Goal: Task Accomplishment & Management: Complete application form

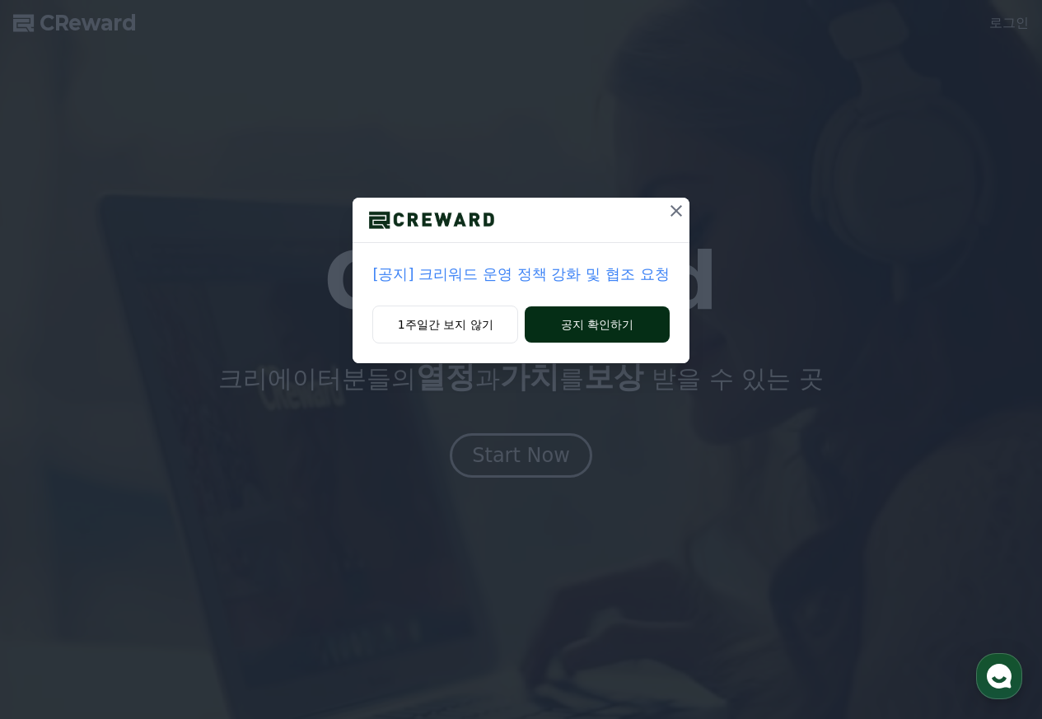
click at [584, 331] on button "공지 확인하기" at bounding box center [597, 324] width 144 height 36
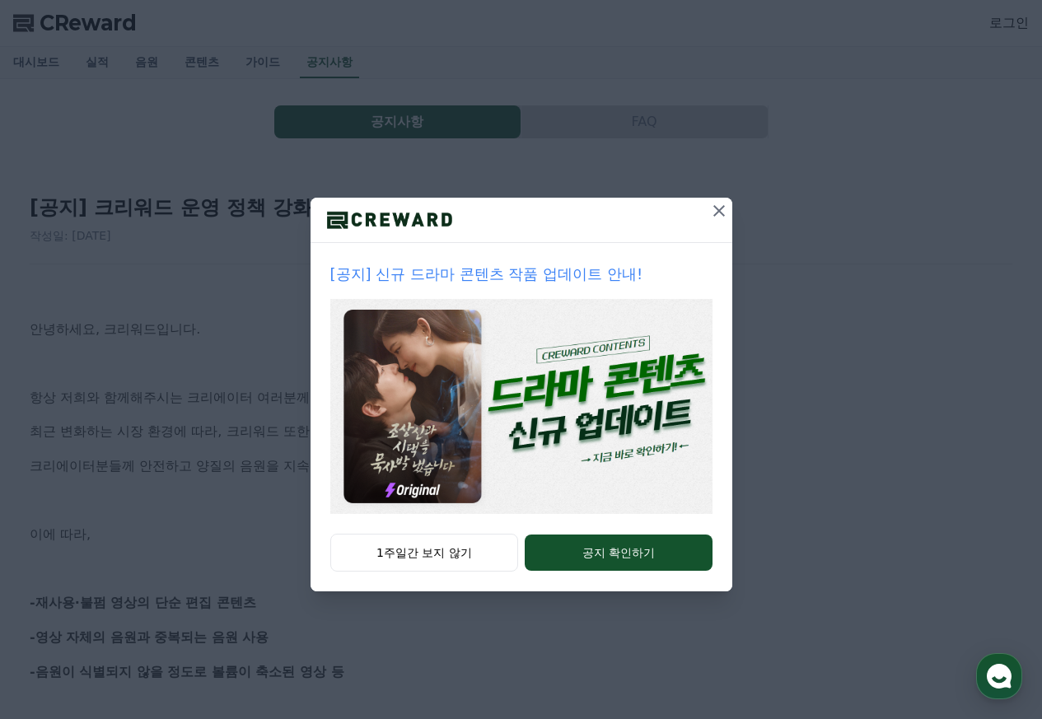
click at [723, 204] on icon at bounding box center [719, 211] width 20 height 20
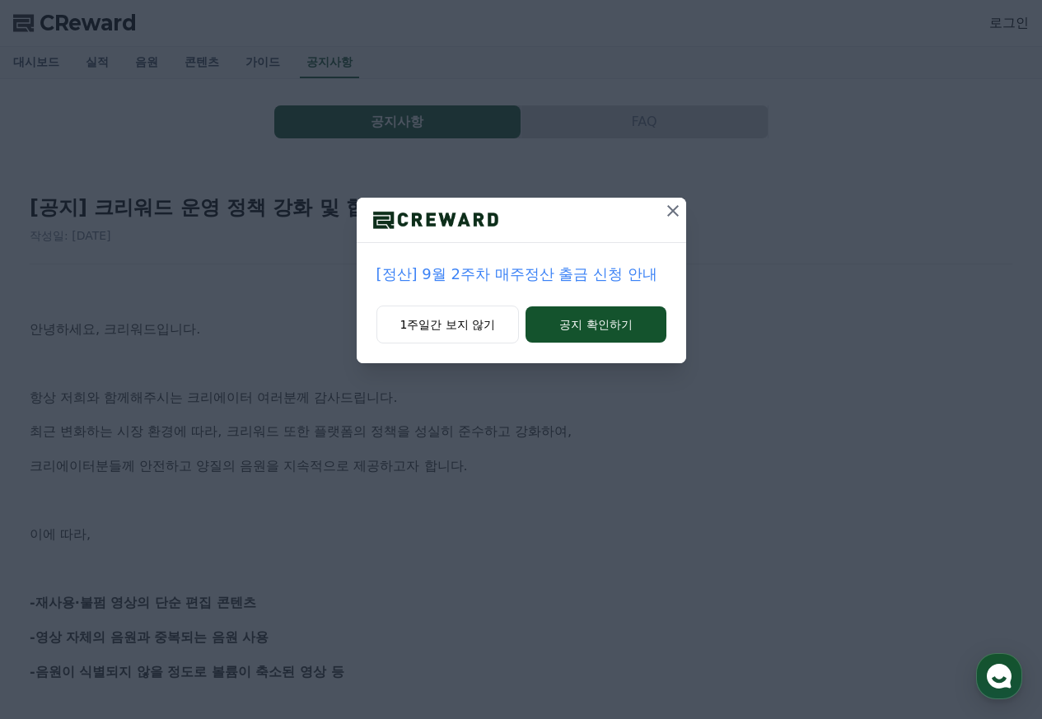
click at [671, 209] on icon at bounding box center [673, 211] width 12 height 12
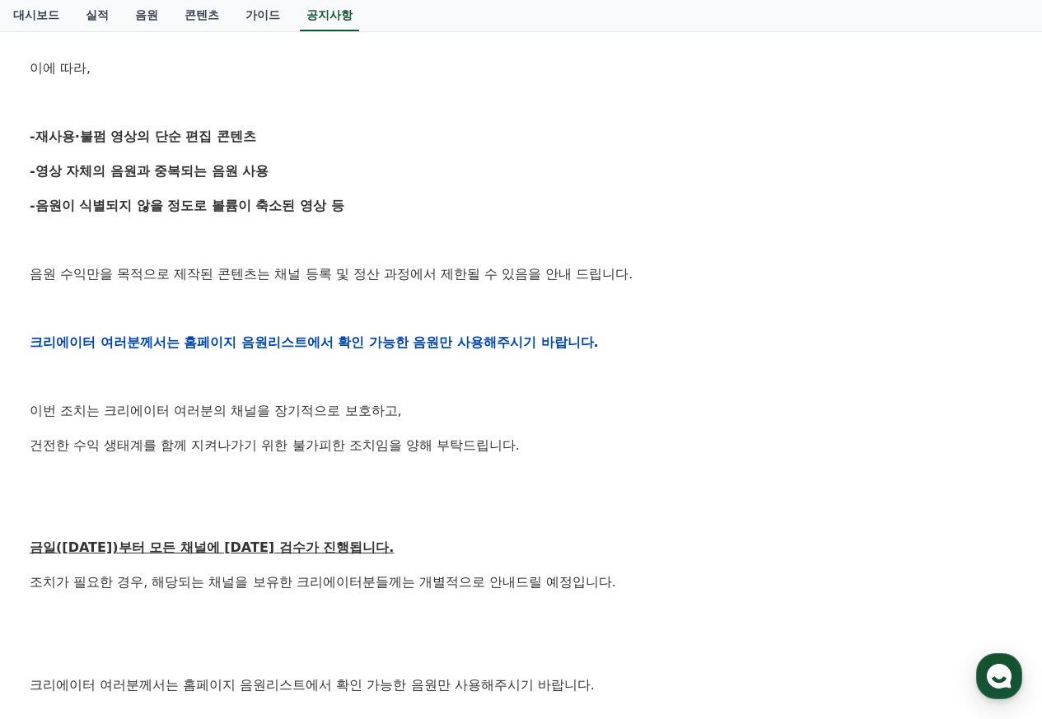
scroll to position [486, 0]
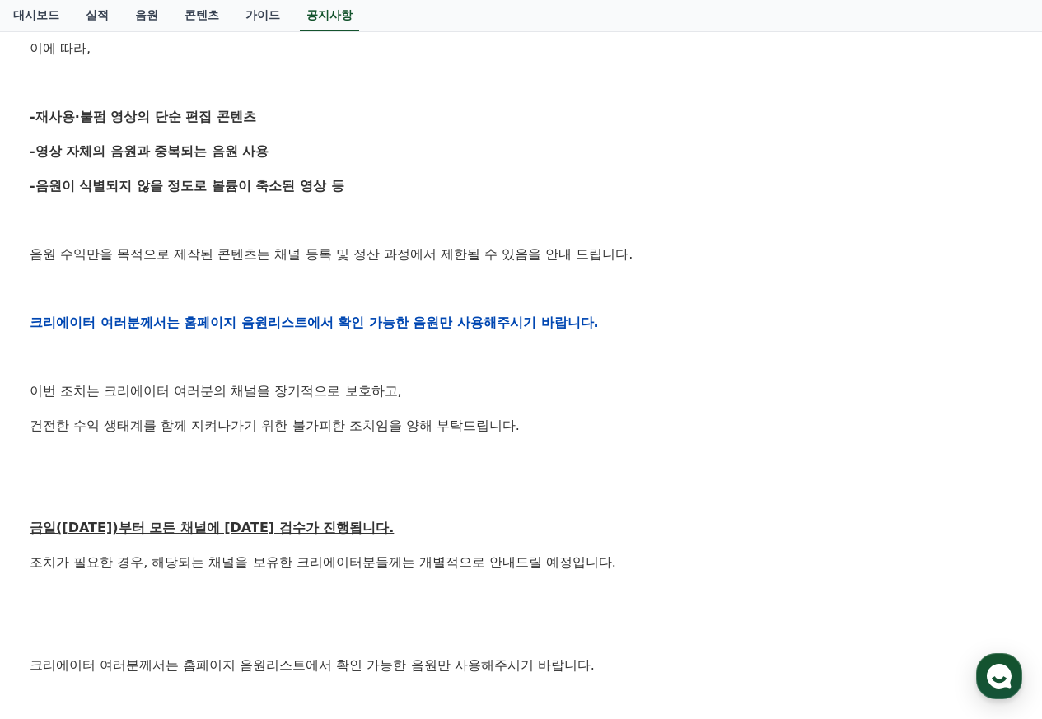
drag, startPoint x: 35, startPoint y: 116, endPoint x: 261, endPoint y: 111, distance: 225.7
click at [261, 111] on p "-재사용·불펌 영상의 단순 편집 콘텐츠" at bounding box center [521, 116] width 982 height 21
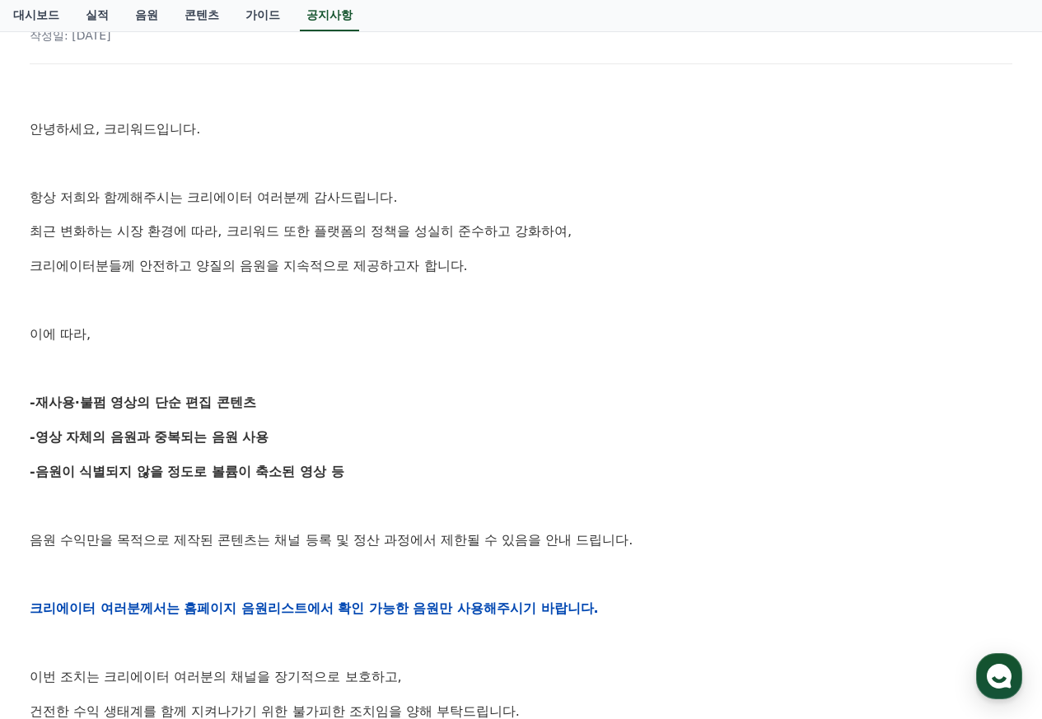
scroll to position [0, 0]
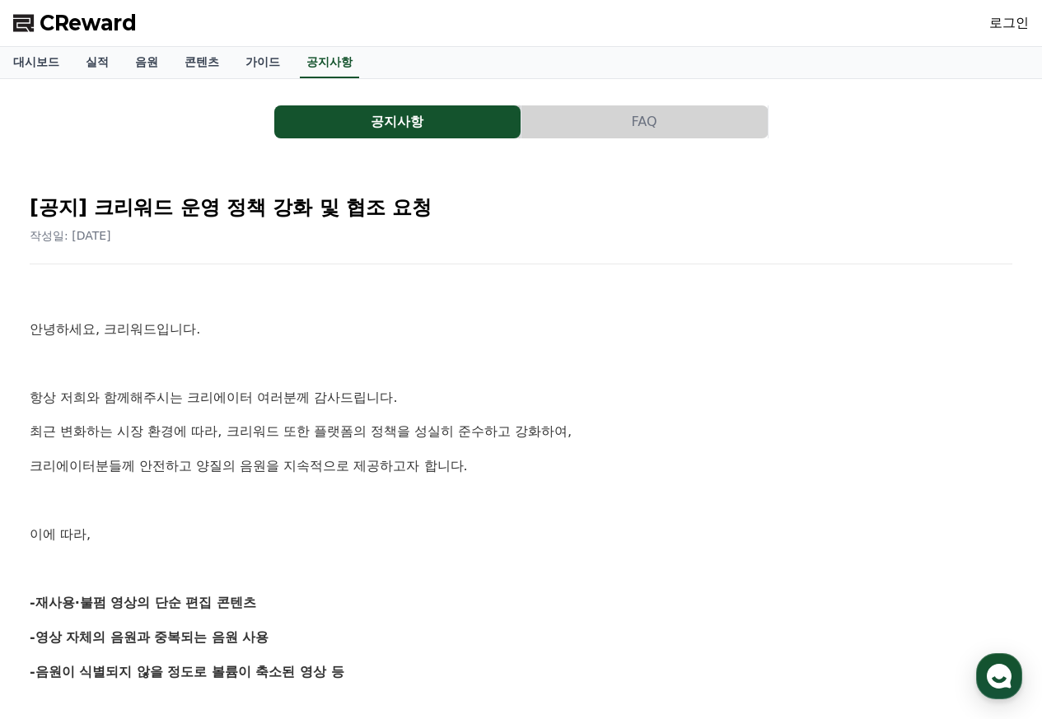
click at [1004, 19] on link "로그인" at bounding box center [1009, 23] width 40 height 20
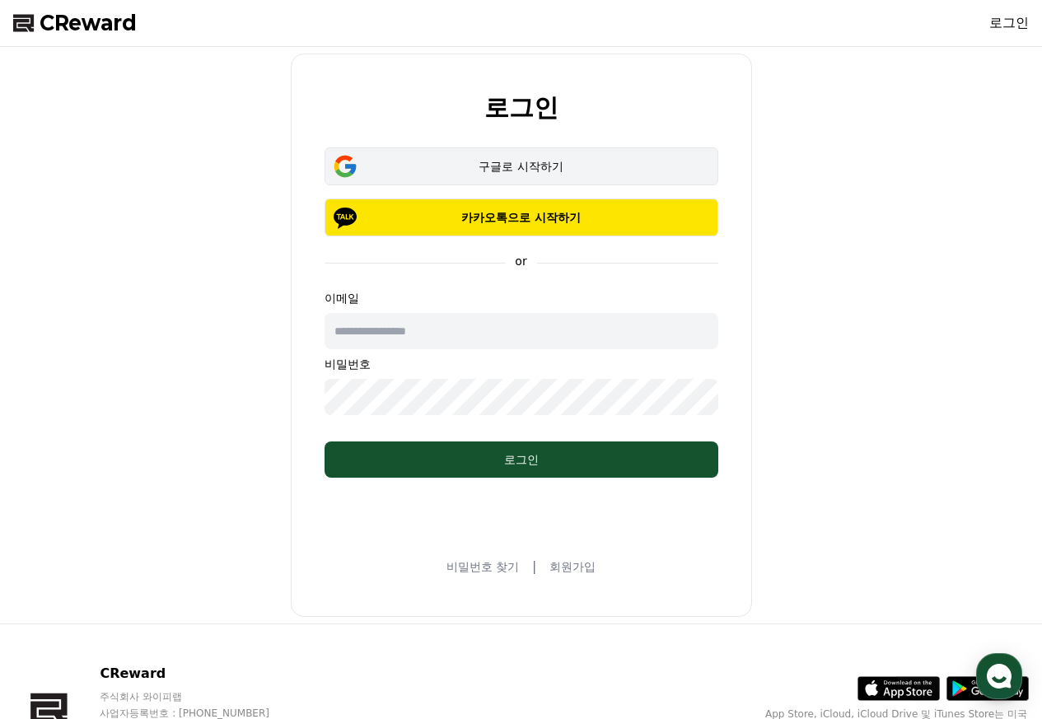
click at [509, 163] on div "구글로 시작하기" at bounding box center [521, 166] width 346 height 16
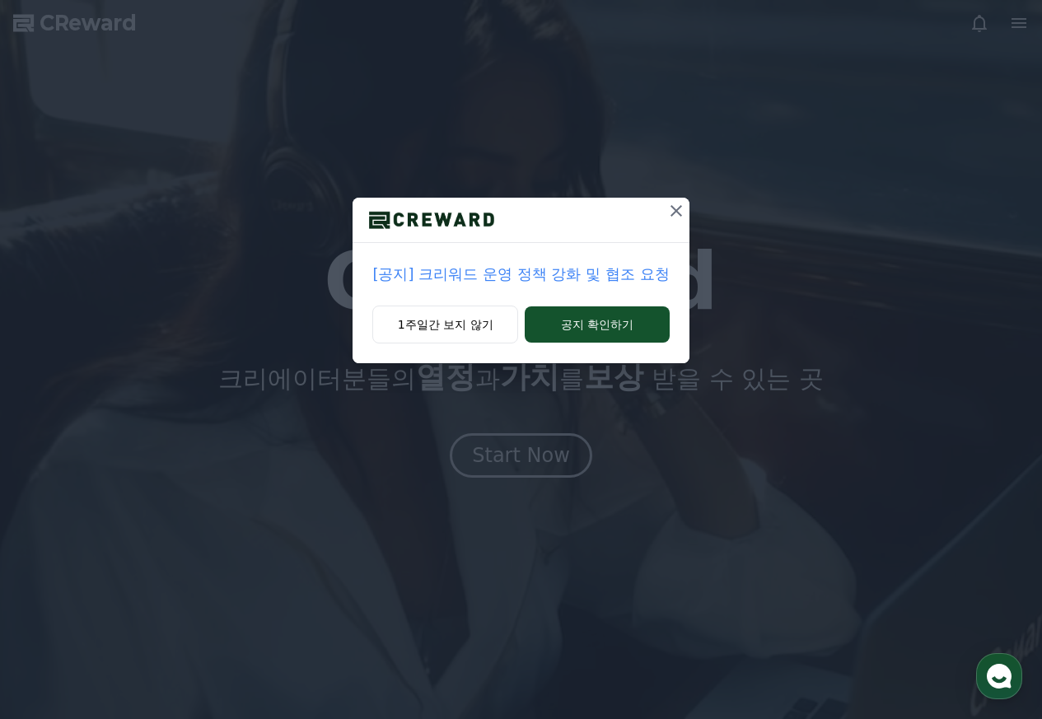
click at [677, 214] on icon at bounding box center [676, 211] width 20 height 20
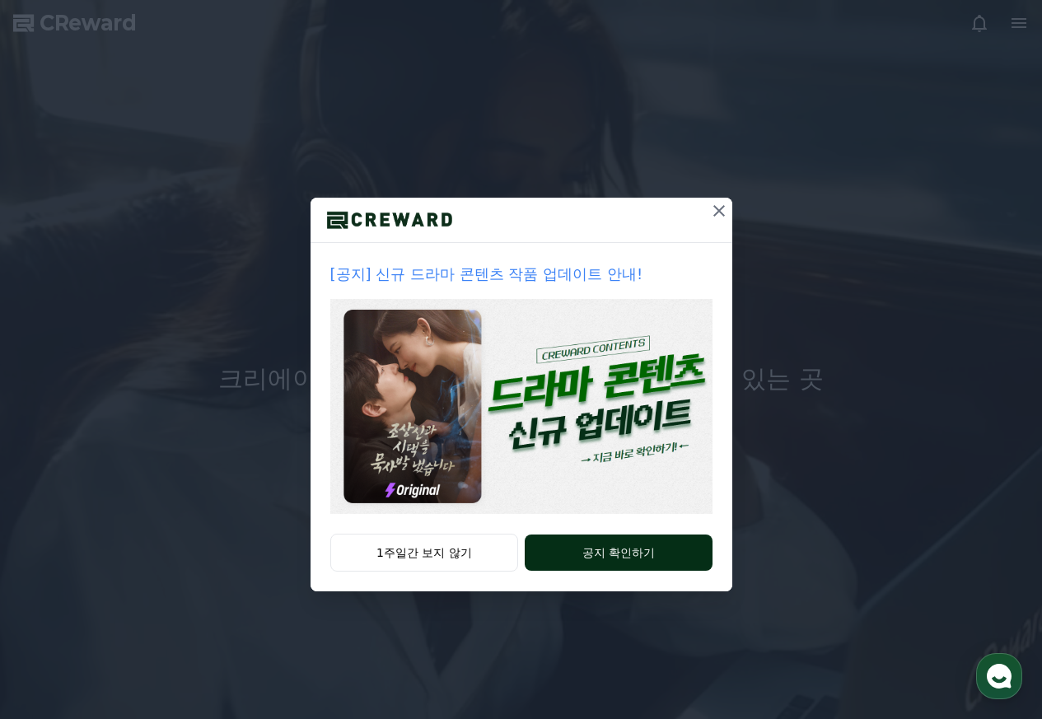
click at [594, 554] on button "공지 확인하기" at bounding box center [618, 552] width 187 height 36
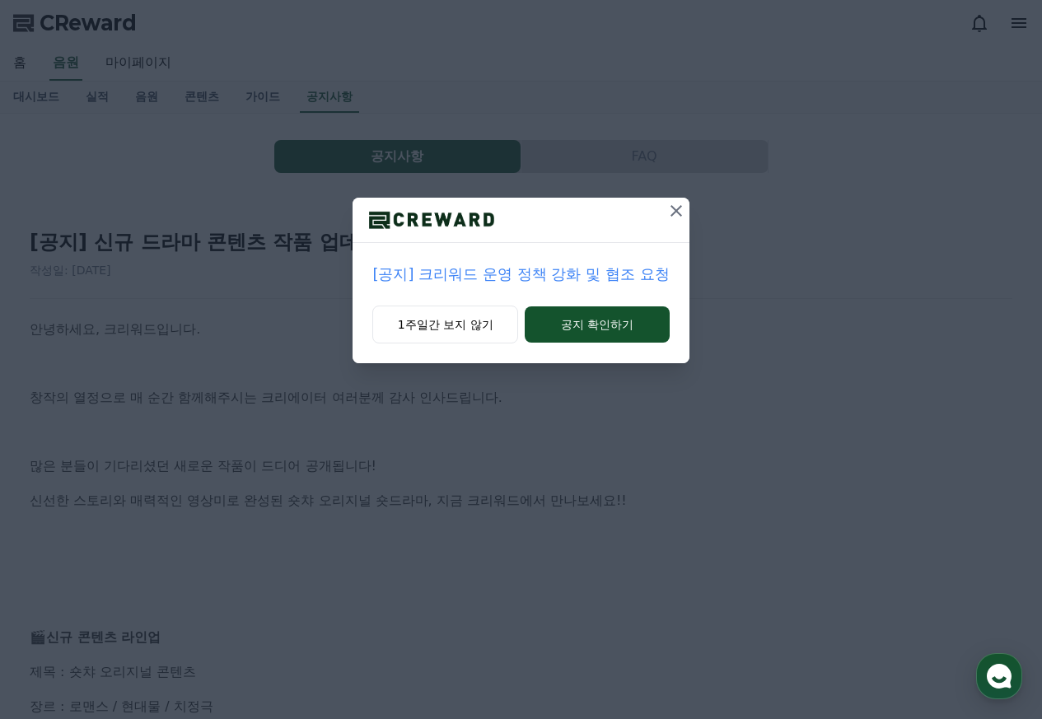
click at [676, 211] on icon at bounding box center [676, 211] width 12 height 12
click at [671, 211] on icon at bounding box center [673, 211] width 20 height 20
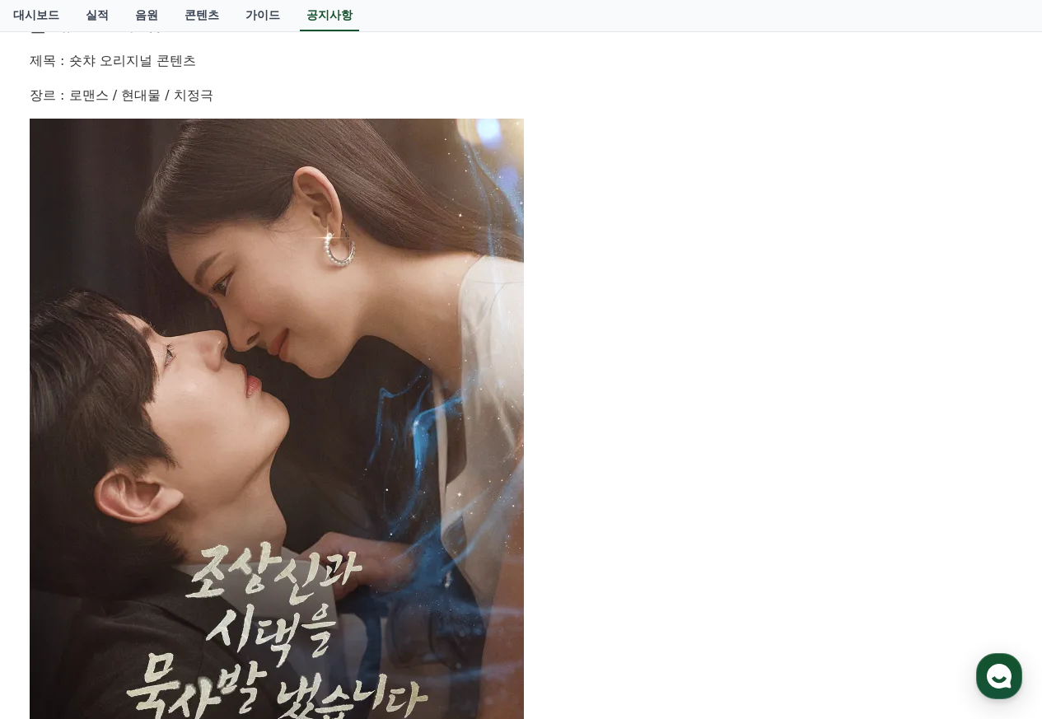
scroll to position [576, 0]
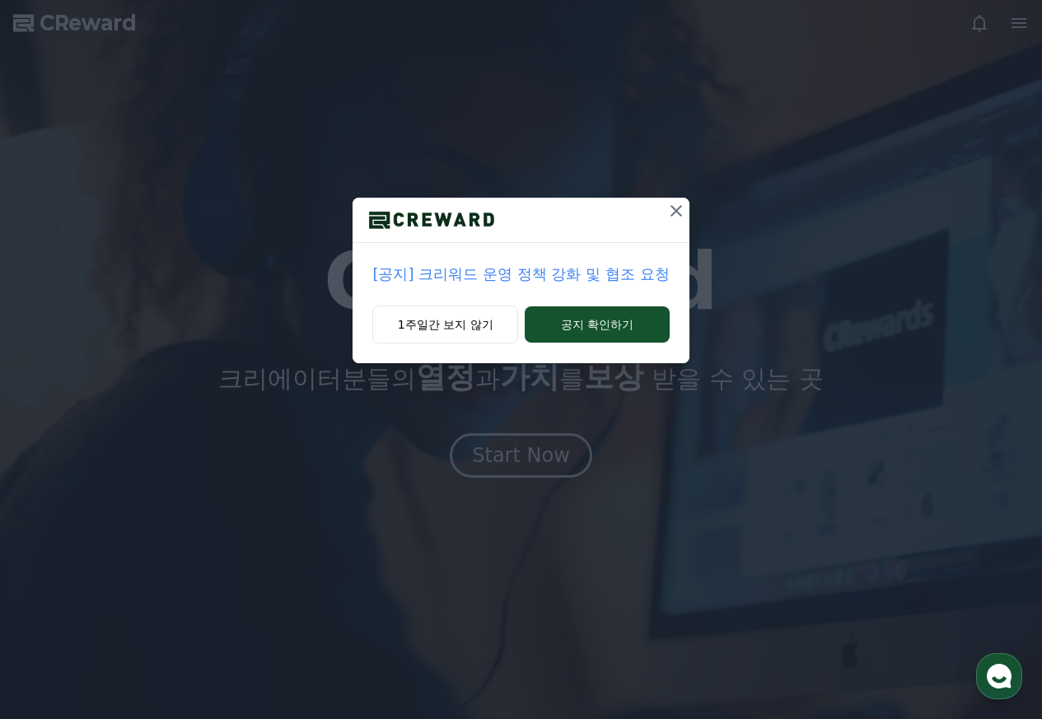
click at [678, 208] on icon at bounding box center [676, 211] width 12 height 12
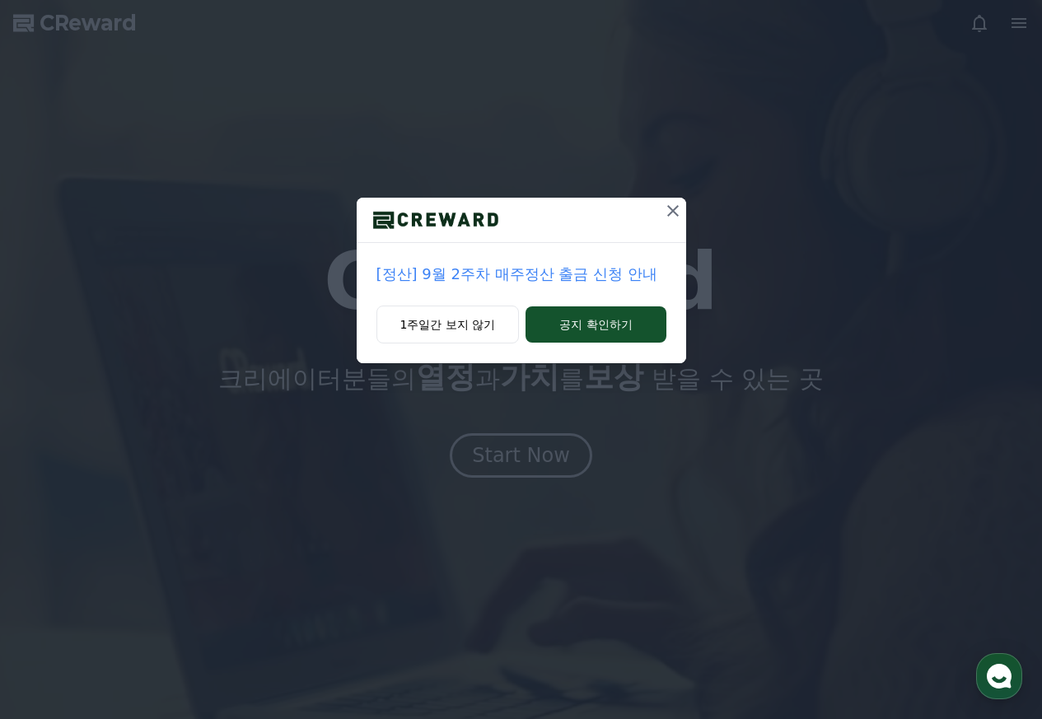
click at [673, 215] on icon at bounding box center [673, 211] width 20 height 20
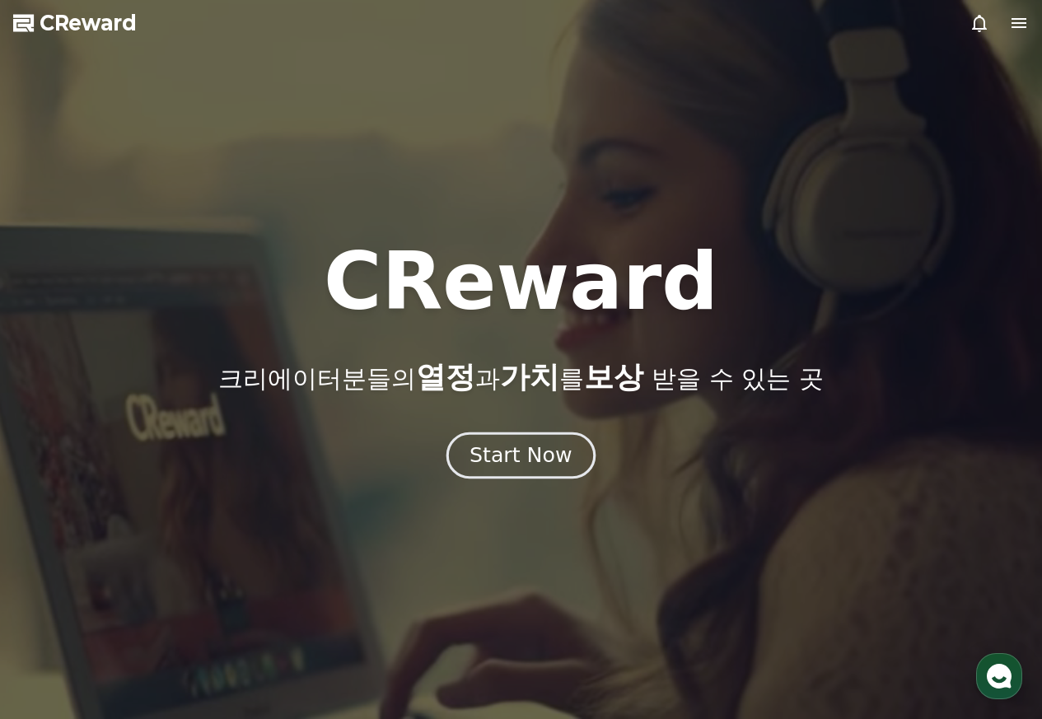
click at [520, 464] on div "Start Now" at bounding box center [520, 455] width 102 height 28
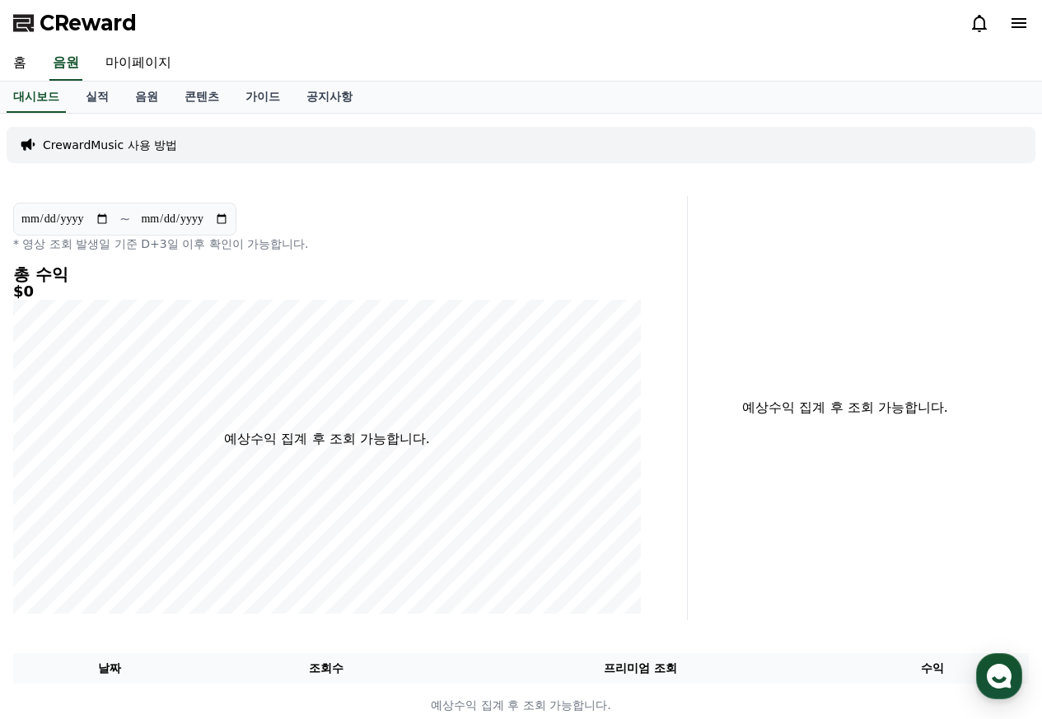
click at [989, 278] on div "예상수익 집계 후 조회 가능합니다." at bounding box center [864, 408] width 341 height 424
click at [1015, 21] on icon at bounding box center [1019, 23] width 20 height 20
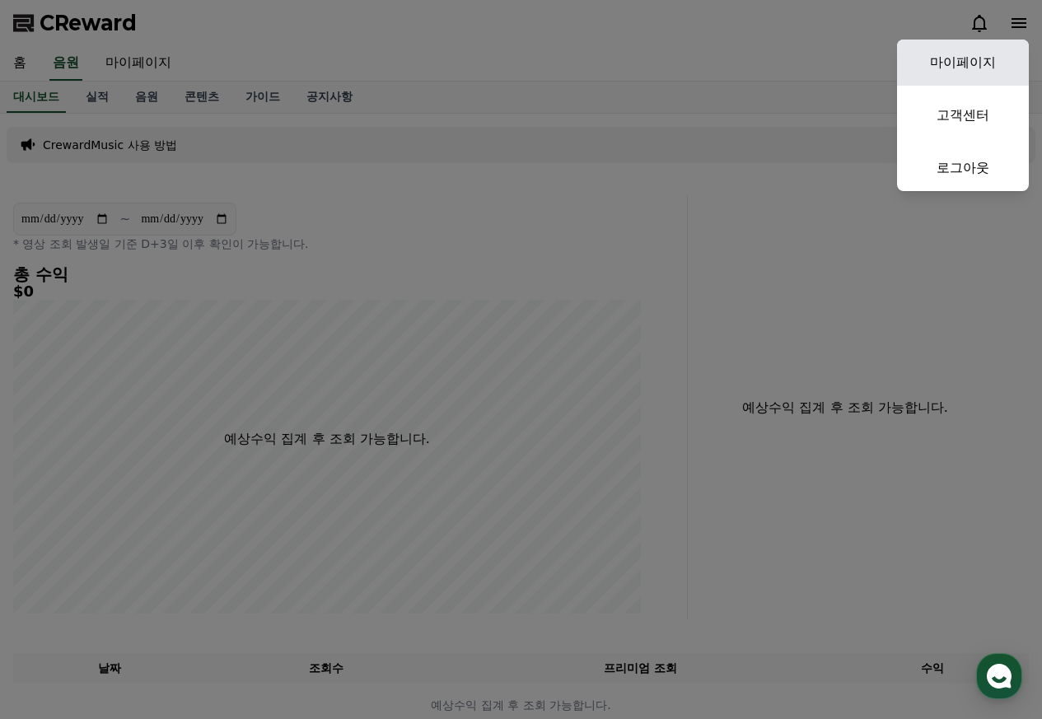
click at [962, 61] on link "마이페이지" at bounding box center [963, 63] width 132 height 46
select select "**********"
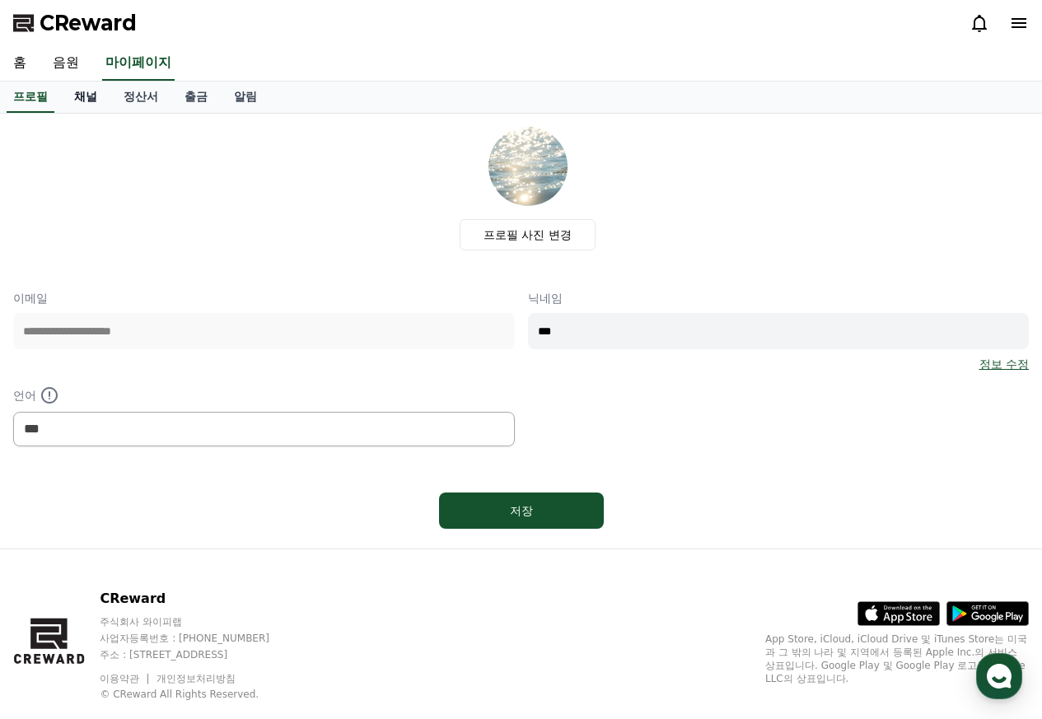
click at [79, 100] on link "채널" at bounding box center [85, 97] width 49 height 31
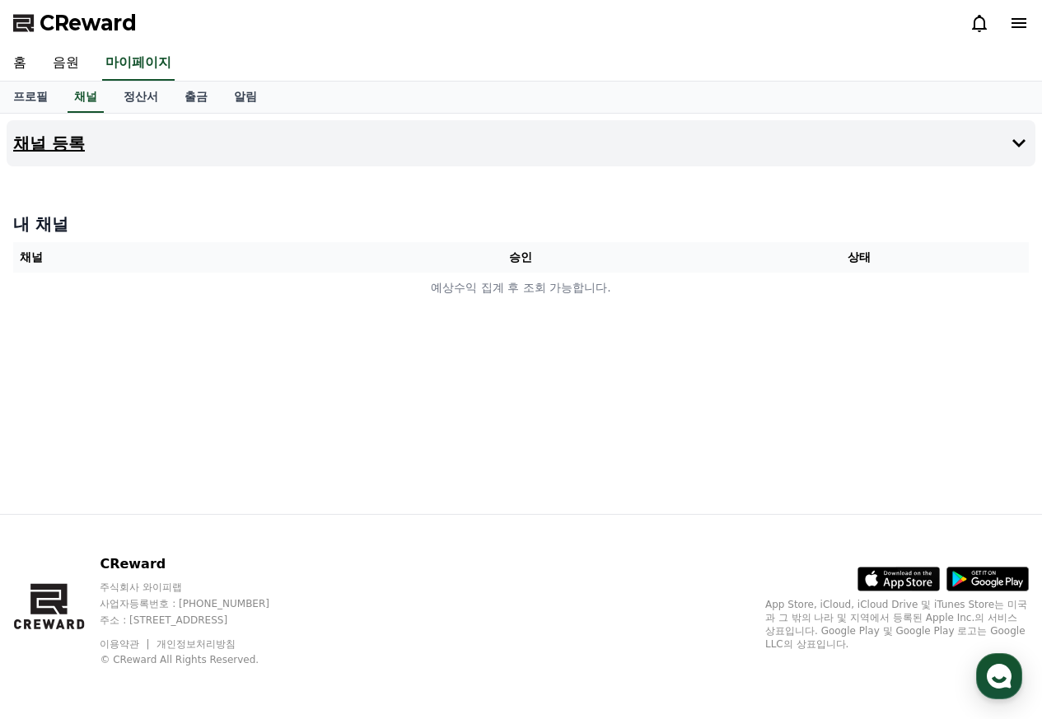
click at [65, 147] on h4 "채널 등록" at bounding box center [49, 143] width 72 height 18
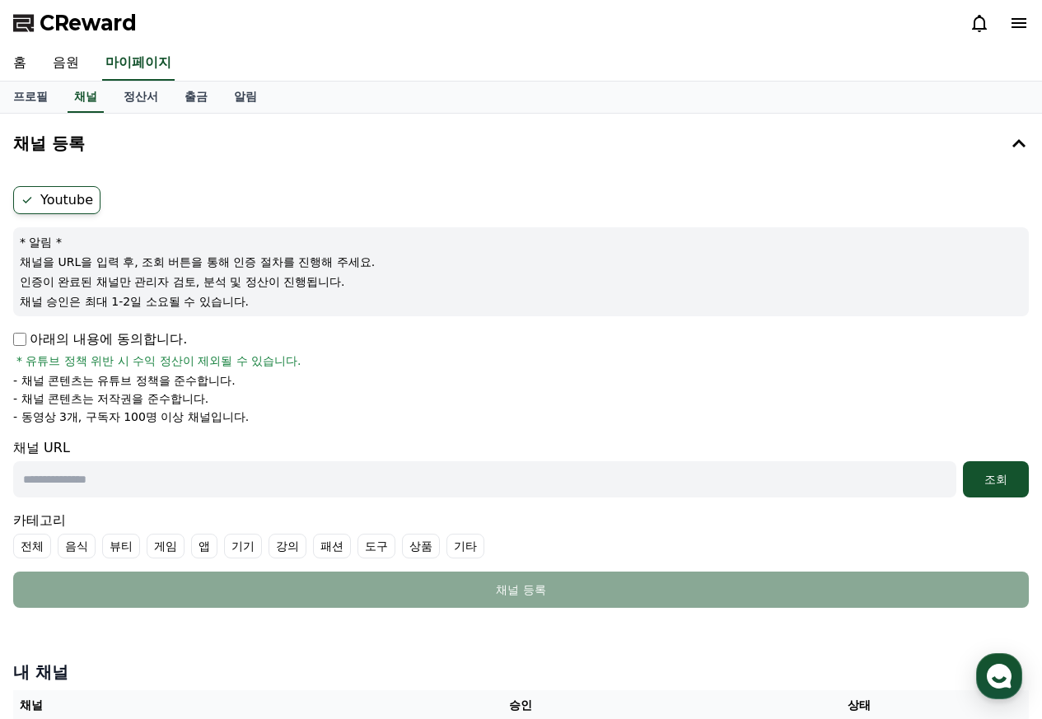
click at [959, 69] on div "홈 음원 마이페이지" at bounding box center [521, 63] width 1042 height 35
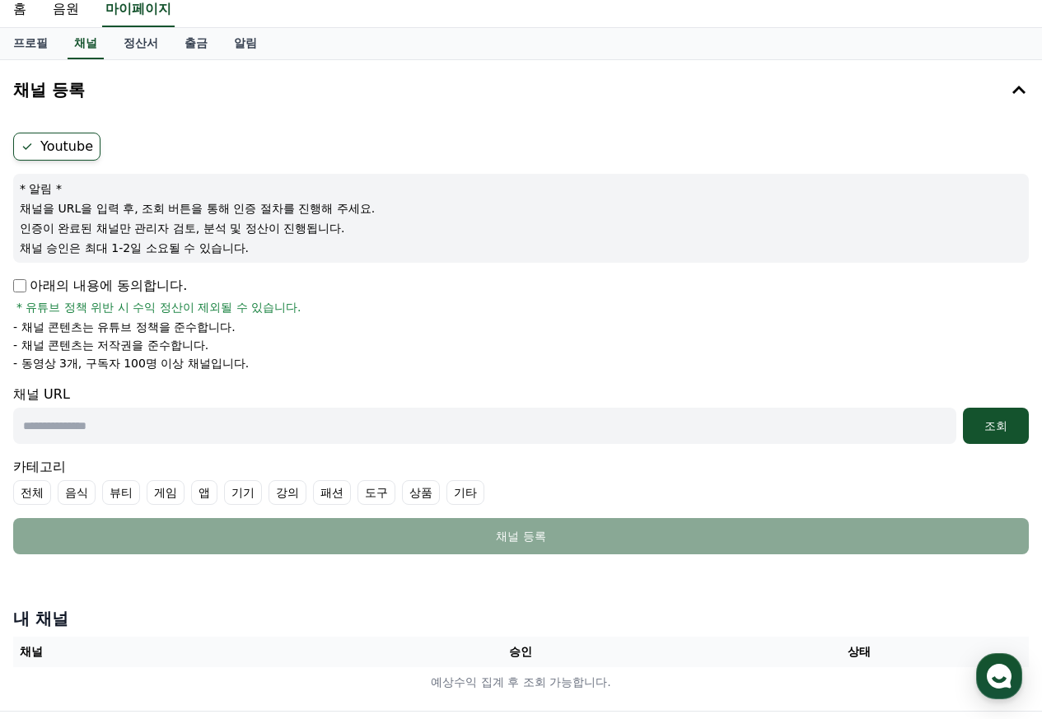
scroll to position [82, 0]
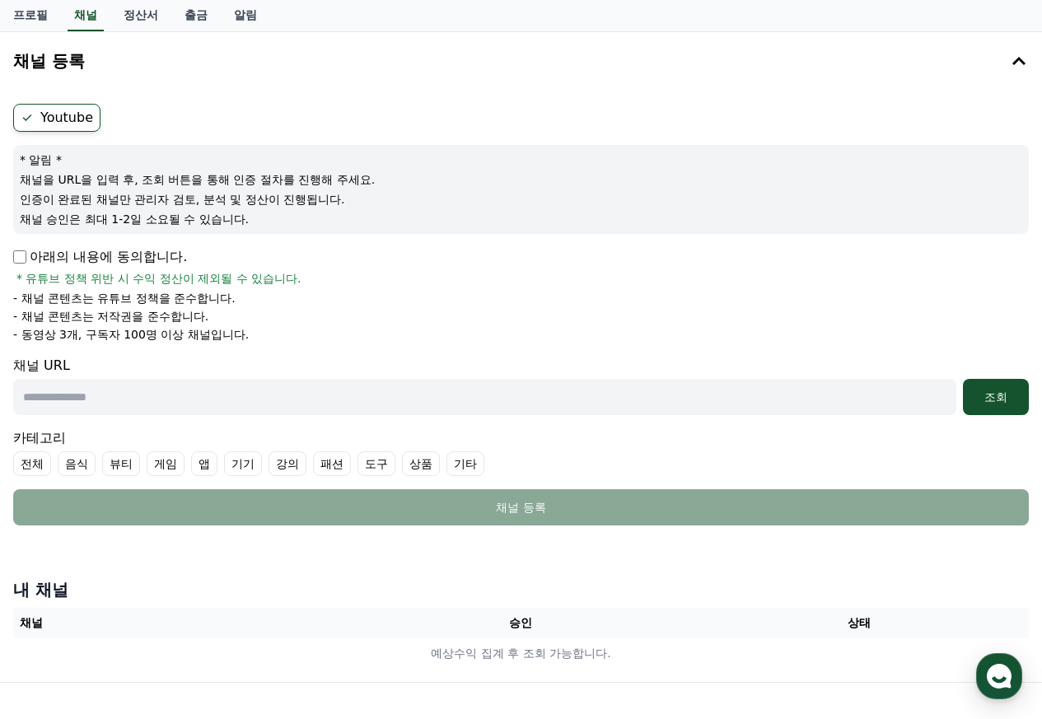
click at [172, 404] on input "text" at bounding box center [484, 397] width 943 height 36
paste input "**********"
type input "**********"
click at [995, 392] on div "조회" at bounding box center [995, 397] width 53 height 16
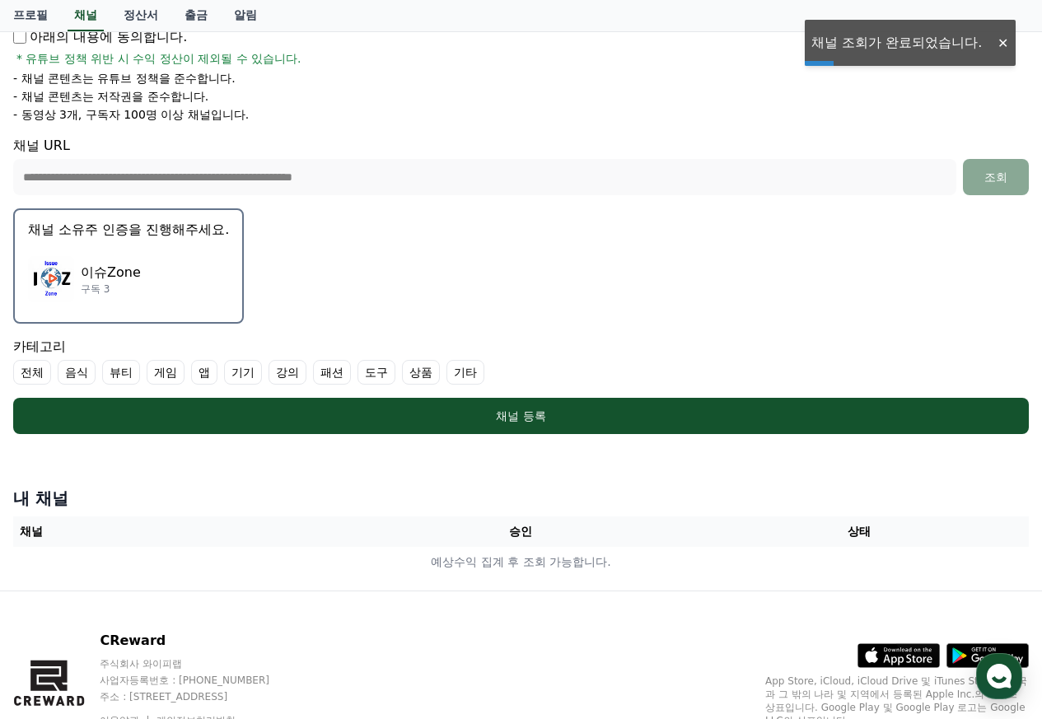
scroll to position [329, 0]
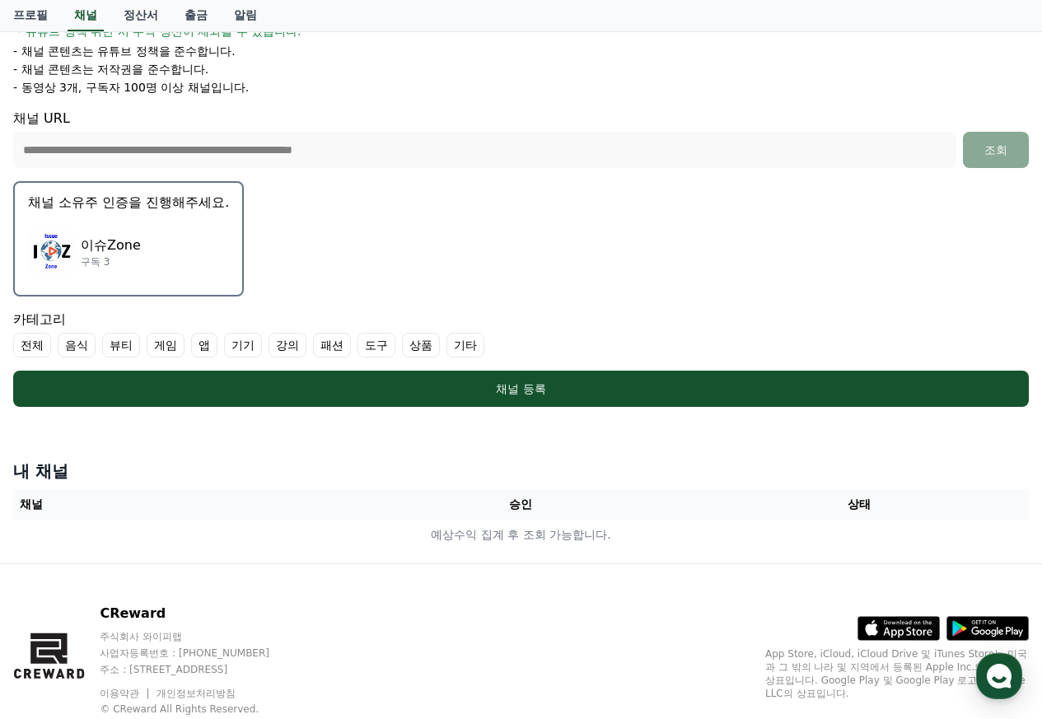
click at [463, 350] on label "기타" at bounding box center [465, 345] width 38 height 25
click at [463, 350] on icon at bounding box center [460, 344] width 13 height 13
click at [465, 343] on label "기타" at bounding box center [465, 345] width 38 height 25
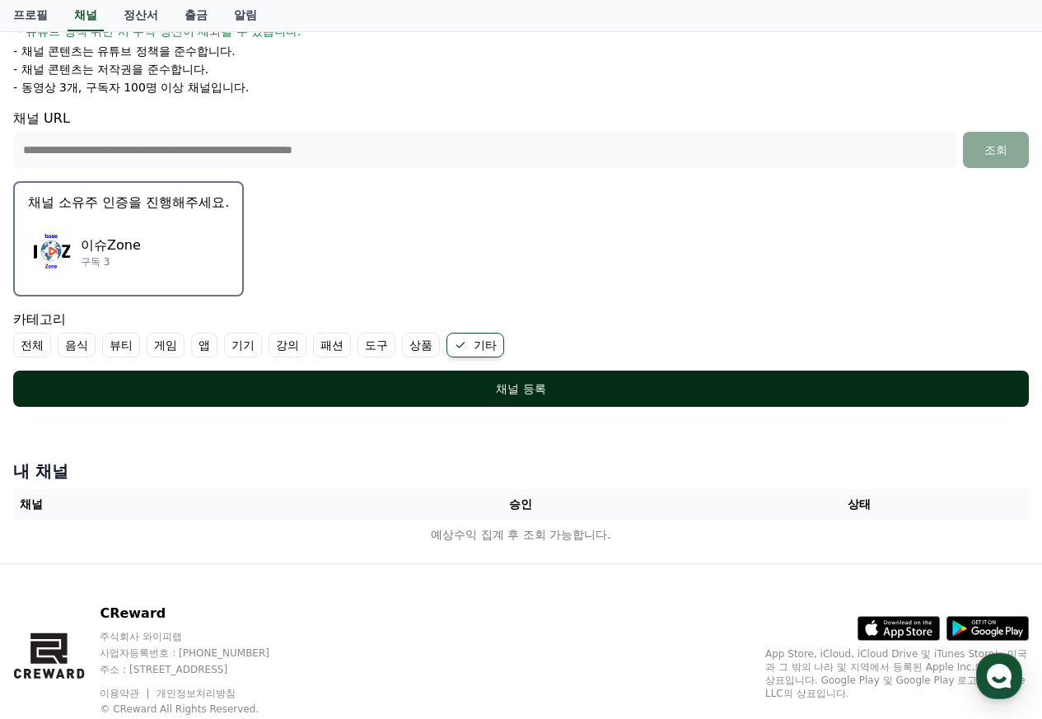
click at [520, 396] on div "채널 등록" at bounding box center [521, 388] width 950 height 16
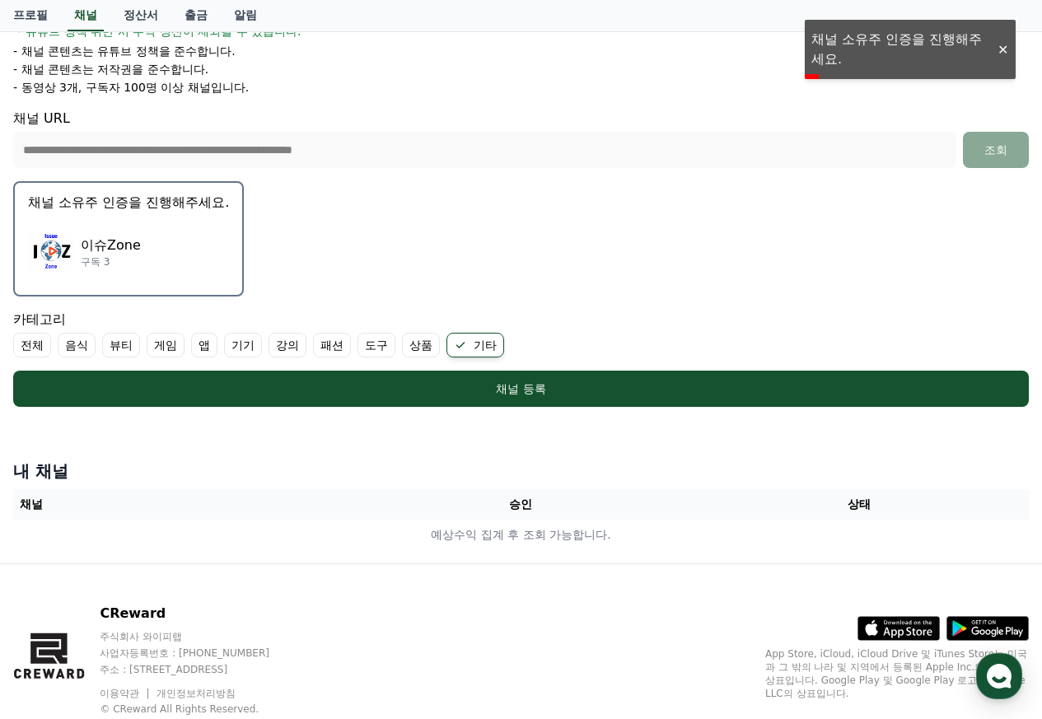
click at [864, 40] on div "아래의 내용에 동의합니다. * 유튜브 정책 위반 시 수익 정산이 제외될 수 있습니다. - 채널 콘텐츠는 유튜브 정책을 준수합니다. - 채널 콘…" at bounding box center [520, 48] width 1015 height 96
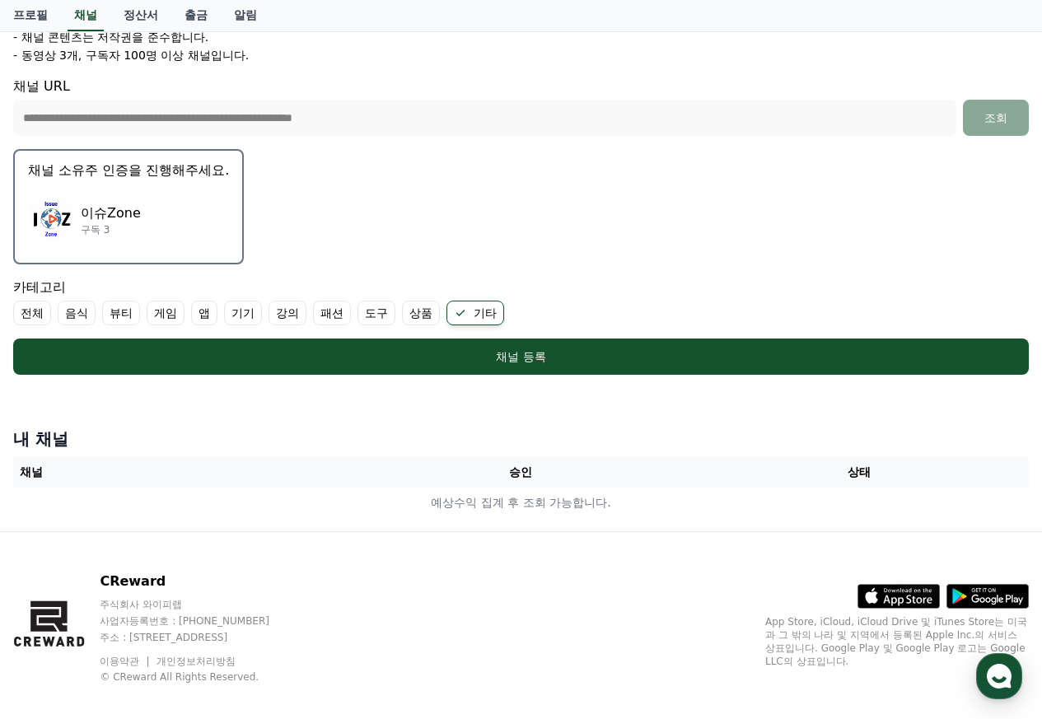
scroll to position [379, 0]
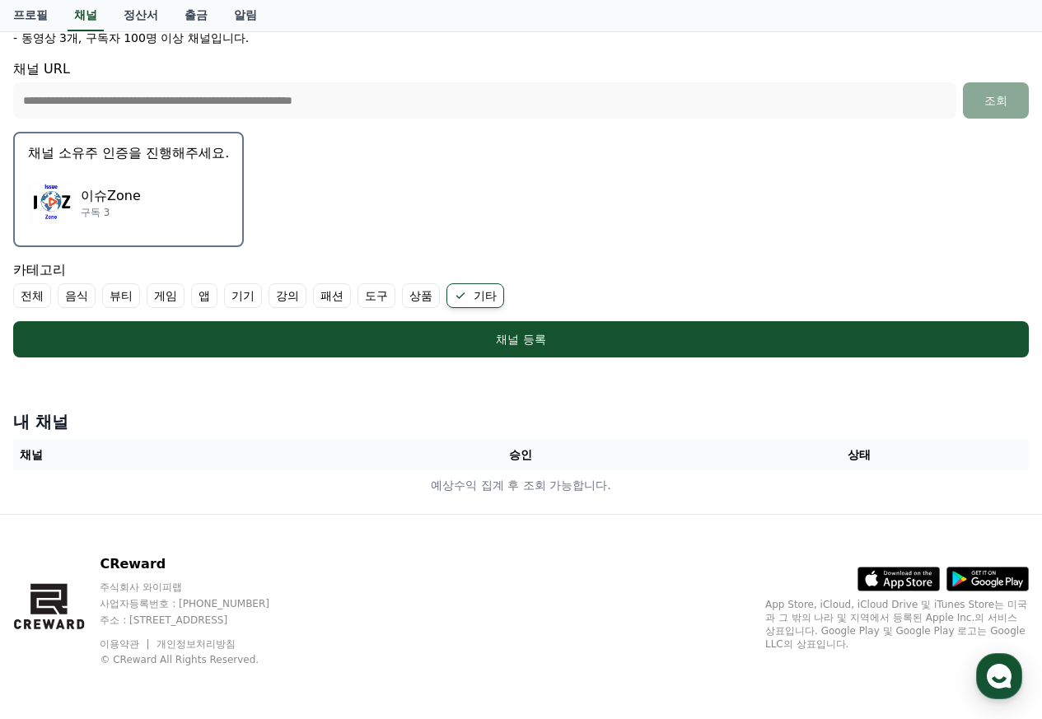
click at [91, 193] on p "이슈Zone" at bounding box center [111, 196] width 60 height 20
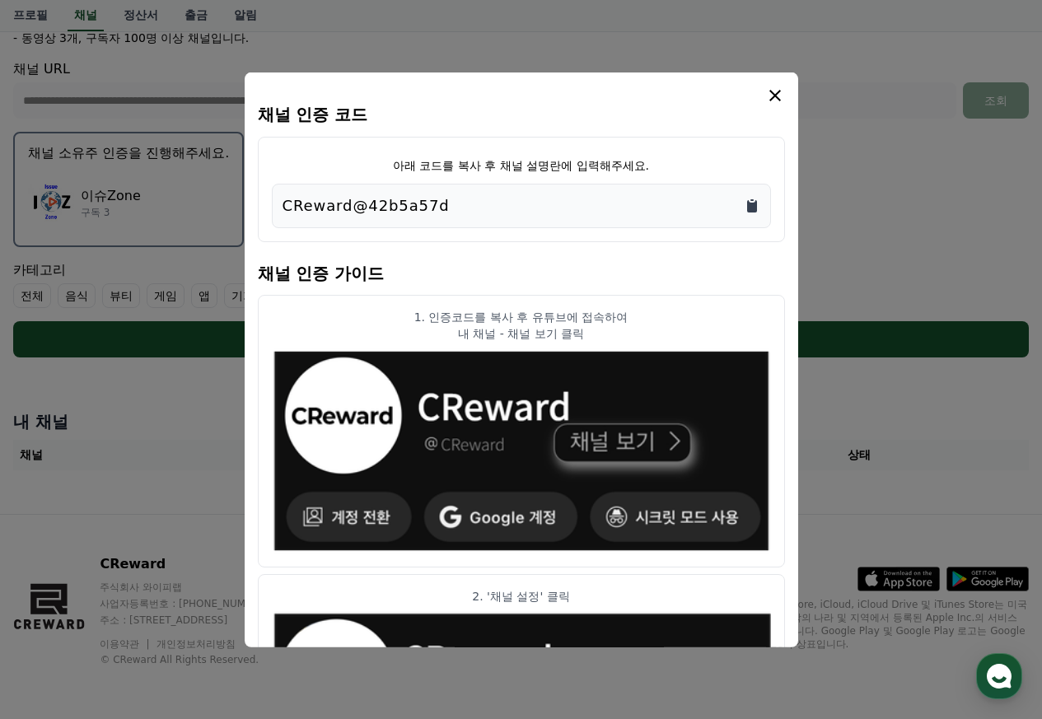
click at [754, 208] on icon "Copy to clipboard" at bounding box center [752, 205] width 10 height 12
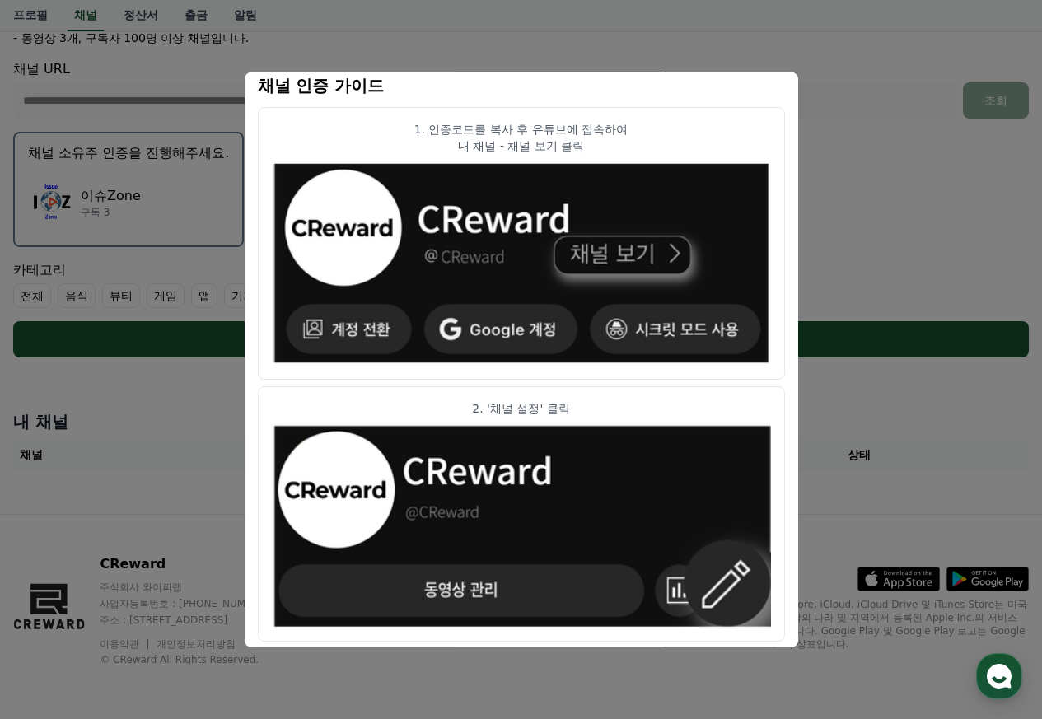
scroll to position [0, 0]
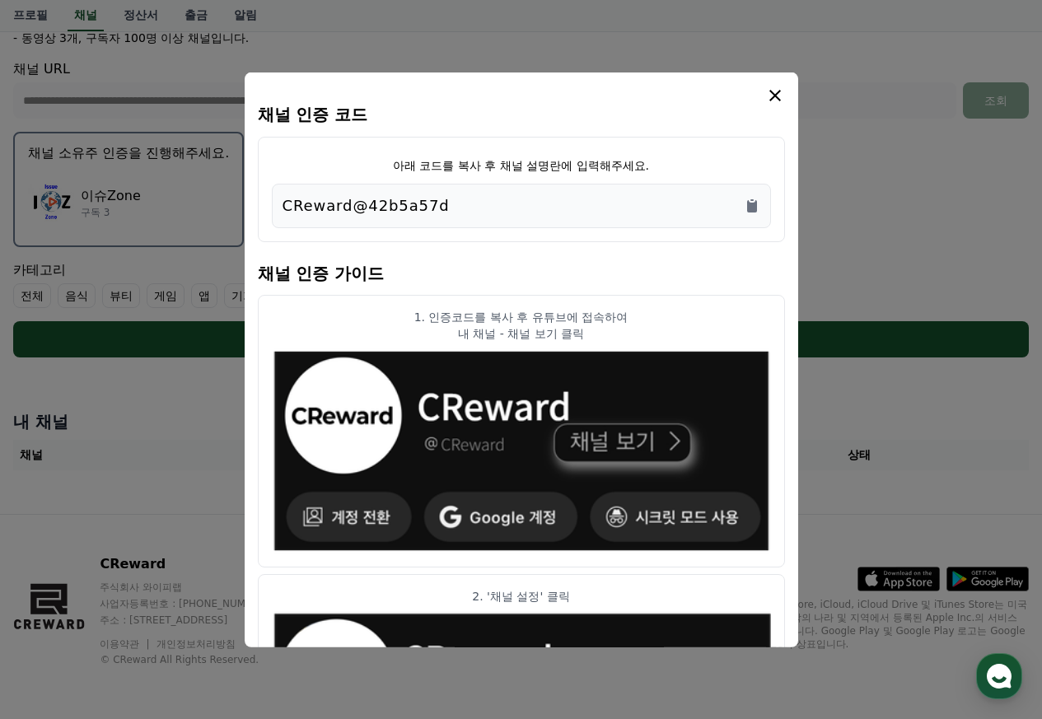
click at [773, 98] on icon "modal" at bounding box center [775, 95] width 20 height 20
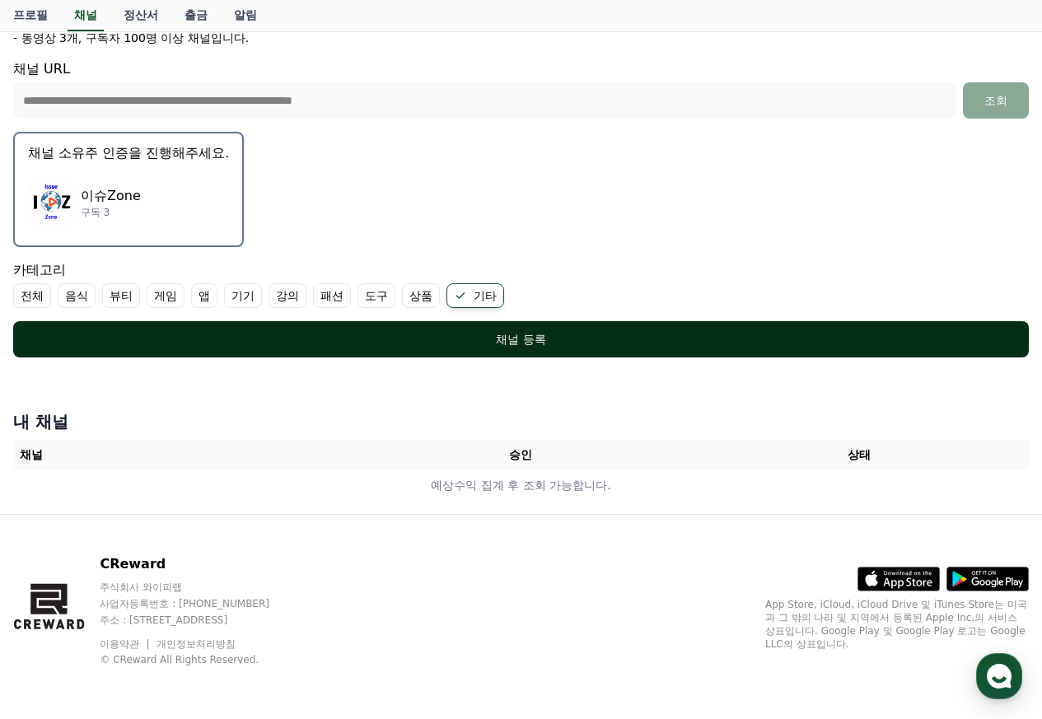
click at [540, 343] on div "채널 등록" at bounding box center [521, 339] width 950 height 16
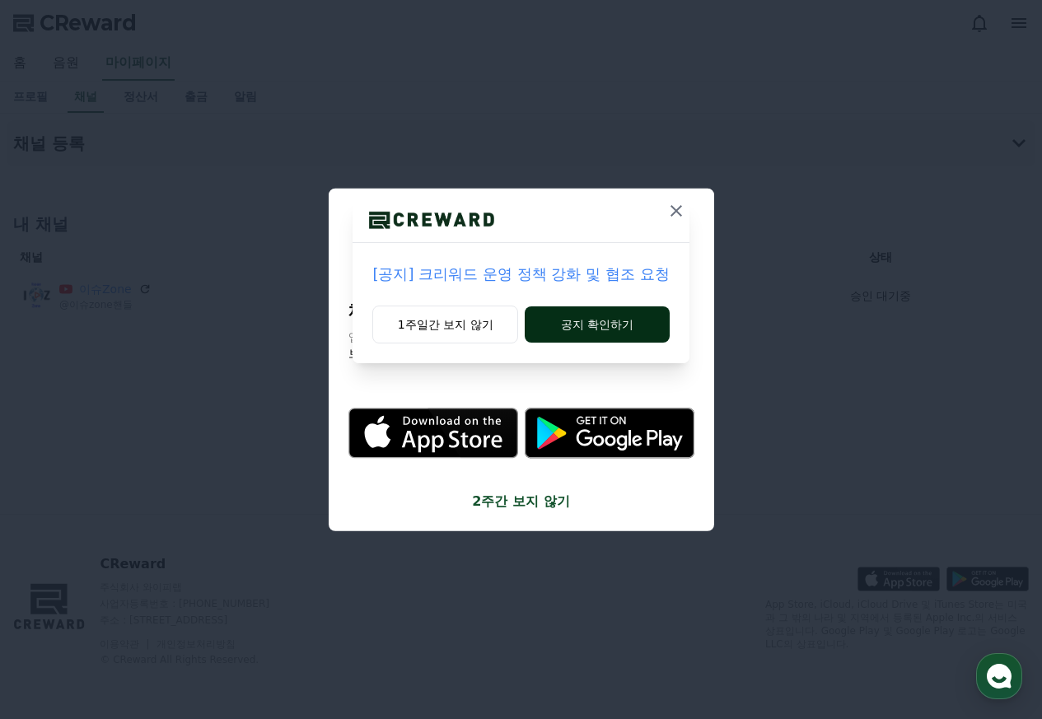
click at [595, 328] on button "공지 확인하기" at bounding box center [597, 324] width 144 height 36
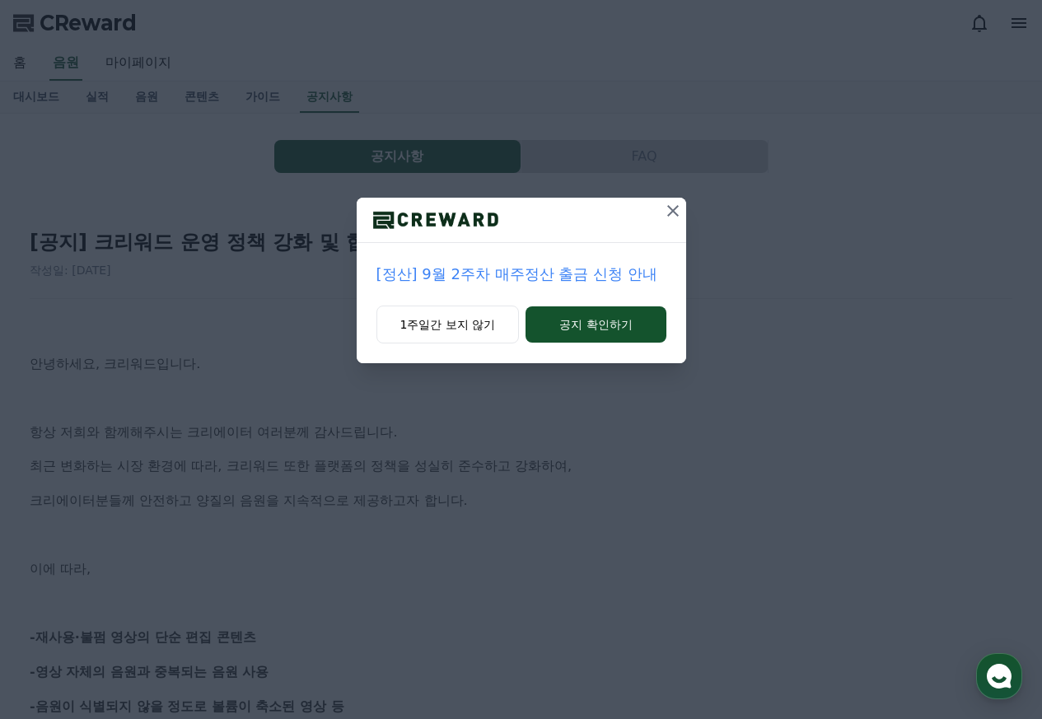
click at [595, 328] on button "공지 확인하기" at bounding box center [595, 324] width 140 height 36
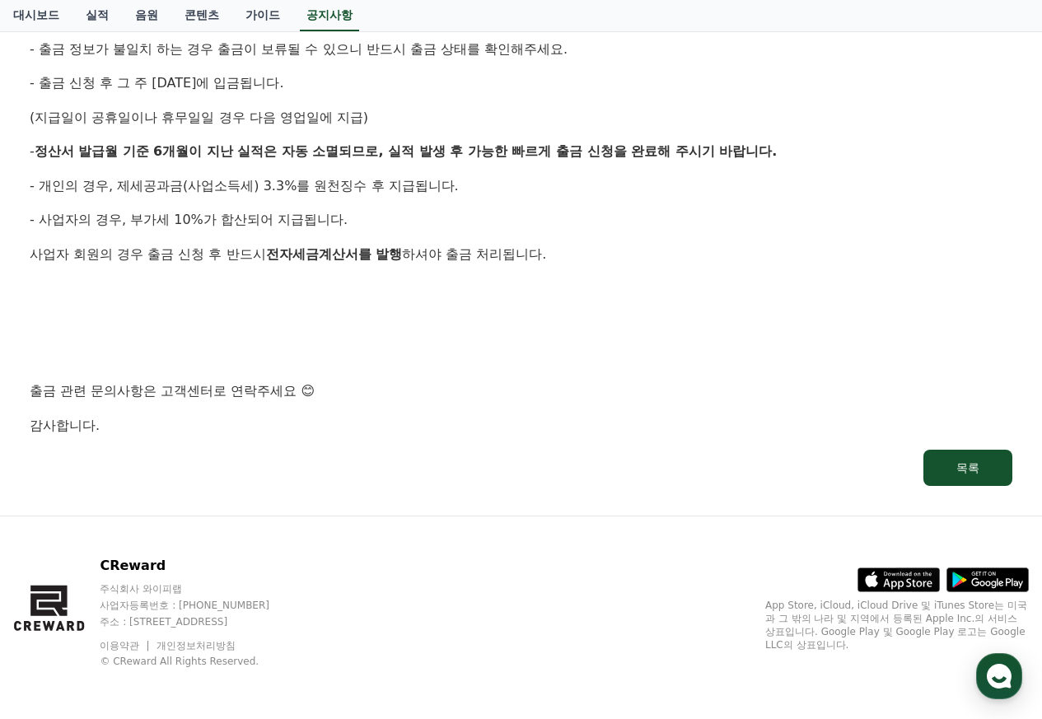
scroll to position [830, 0]
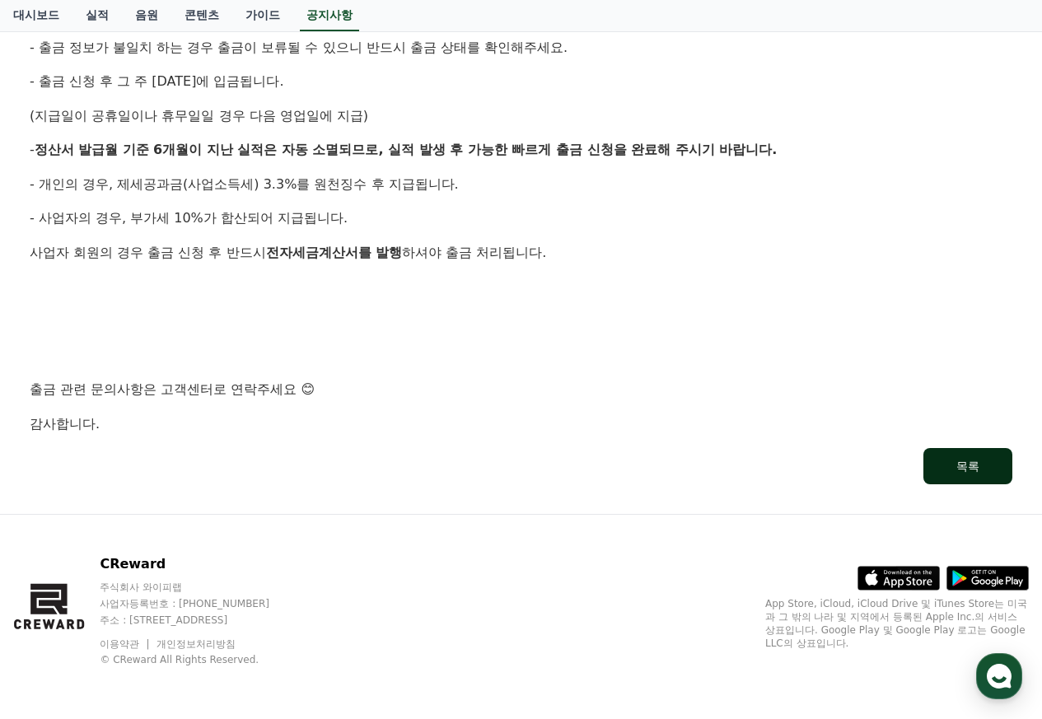
click at [945, 463] on button "목록" at bounding box center [967, 466] width 89 height 36
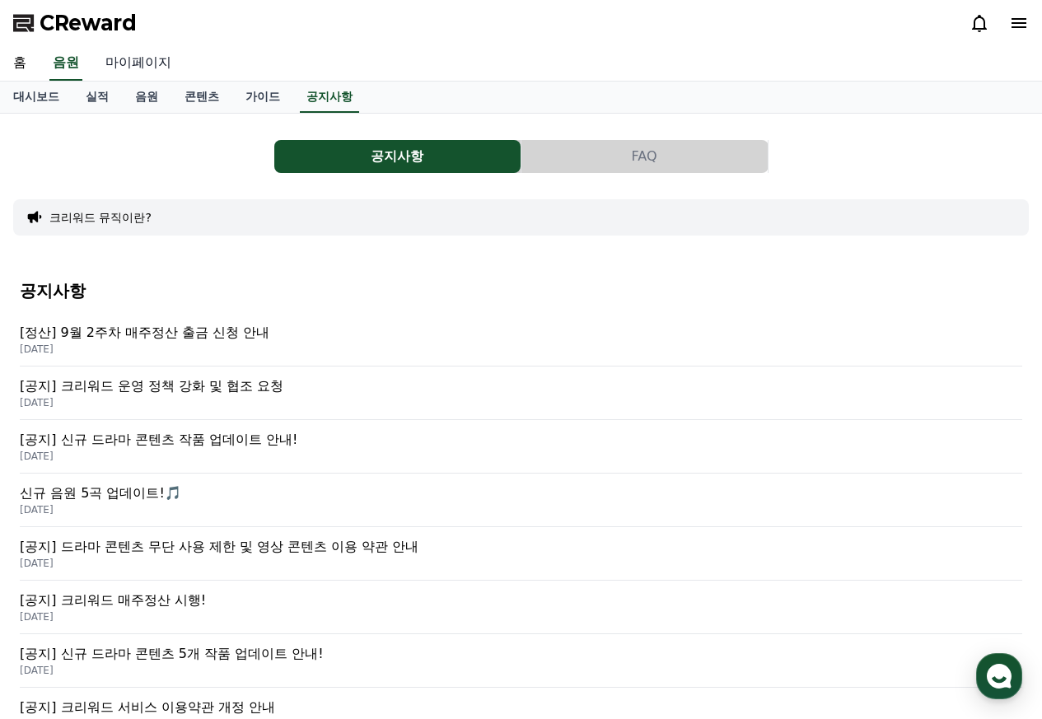
click at [153, 62] on link "마이페이지" at bounding box center [138, 63] width 92 height 35
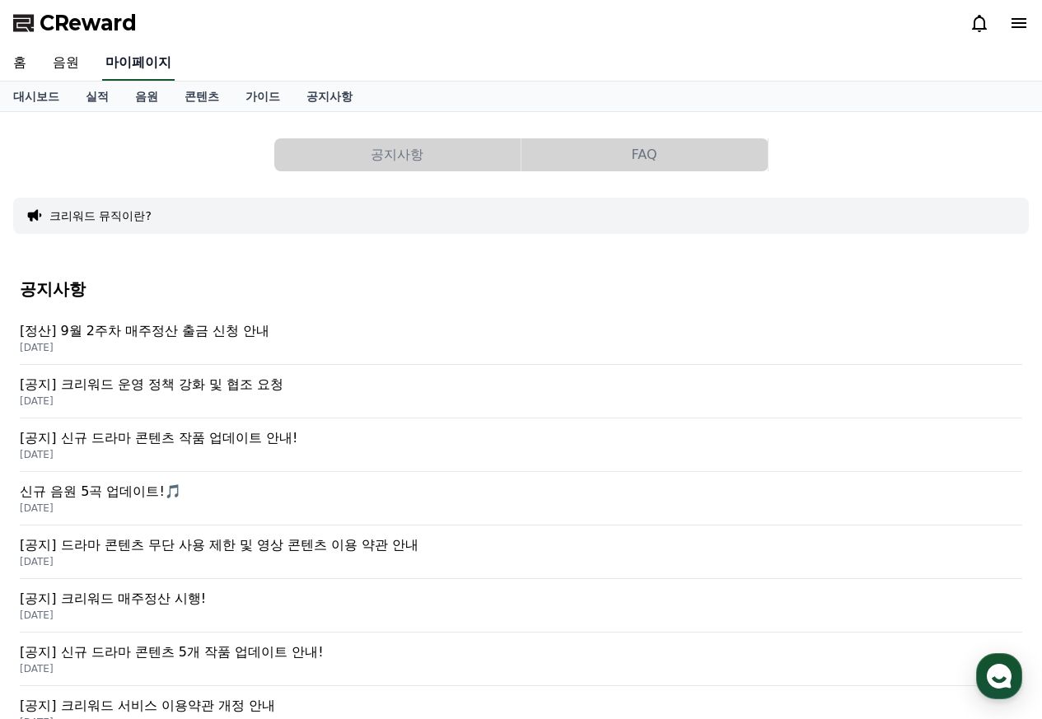
select select "**********"
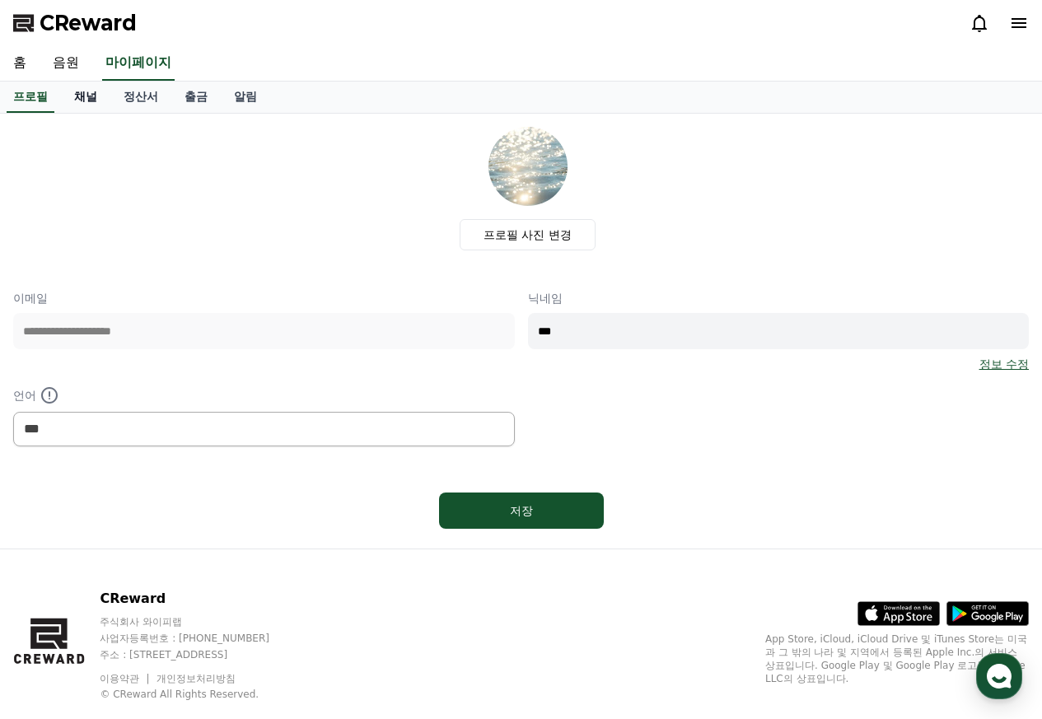
click at [91, 103] on link "채널" at bounding box center [85, 97] width 49 height 31
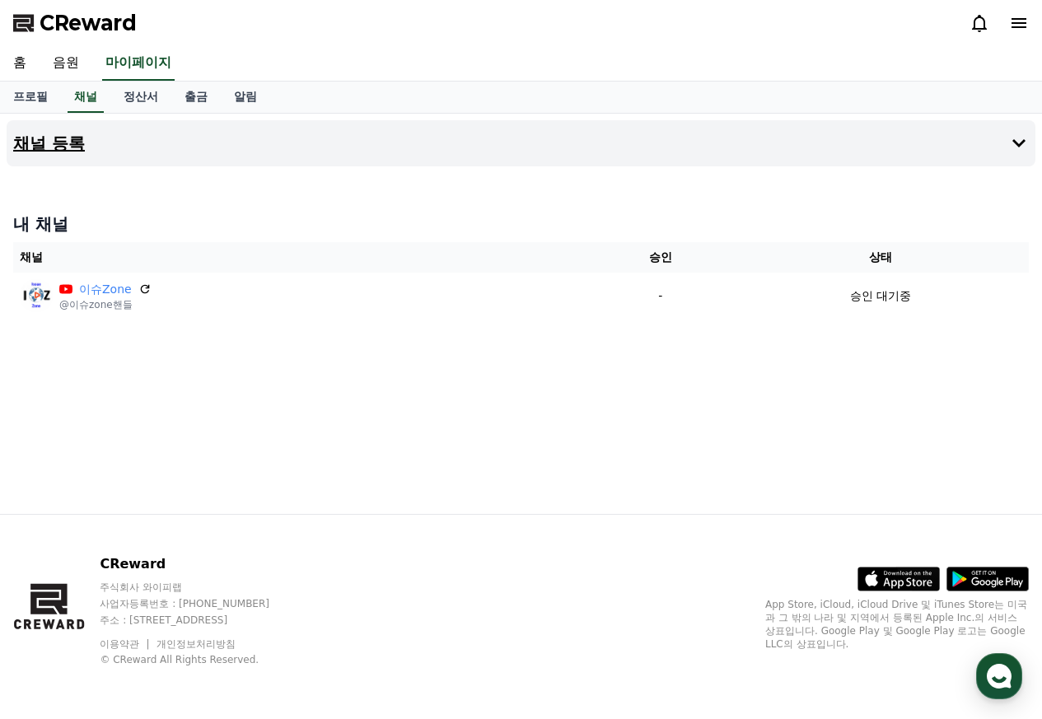
click at [55, 140] on h4 "채널 등록" at bounding box center [49, 143] width 72 height 18
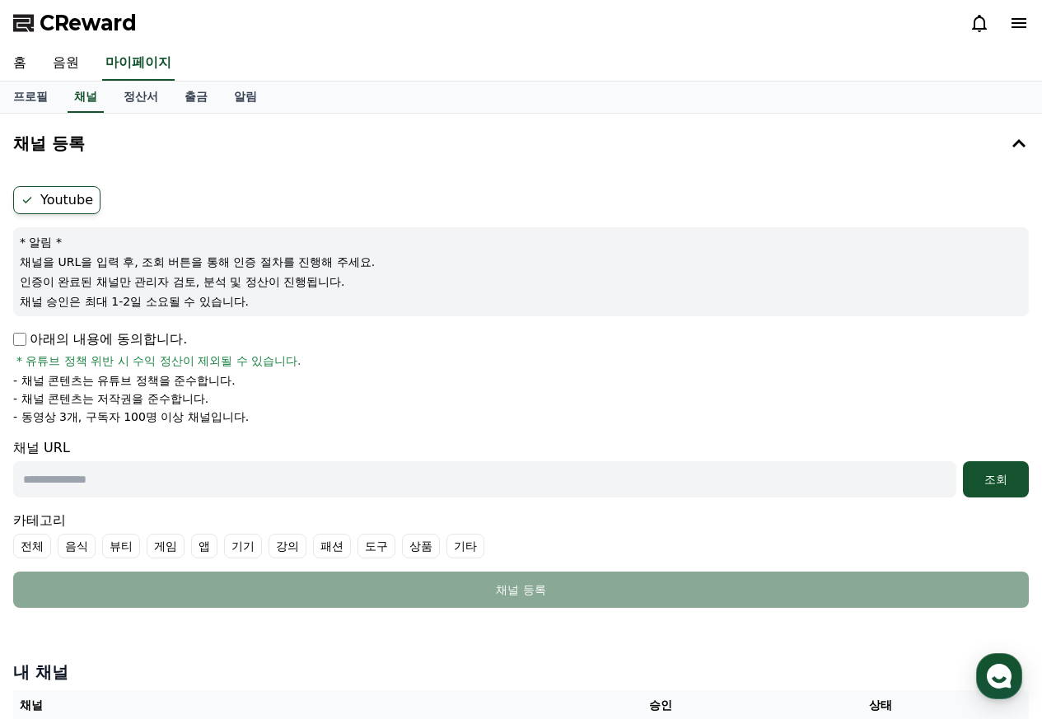
click at [153, 478] on input "text" at bounding box center [484, 479] width 943 height 36
paste input "**********"
type input "**********"
click at [977, 480] on div "조회" at bounding box center [995, 479] width 53 height 16
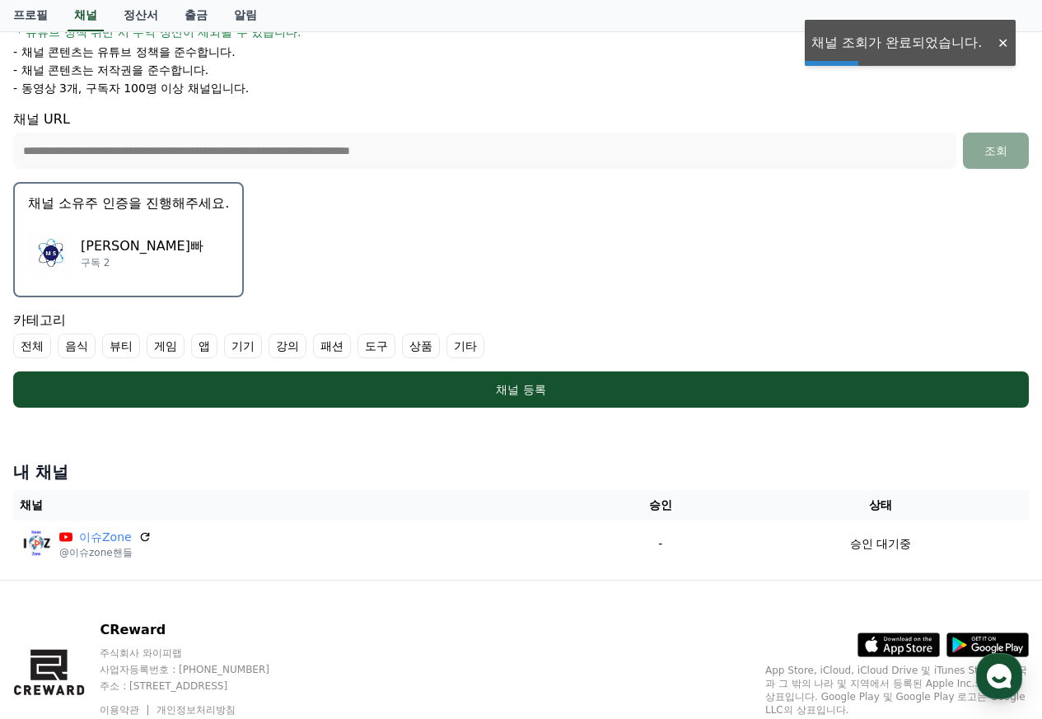
scroll to position [329, 0]
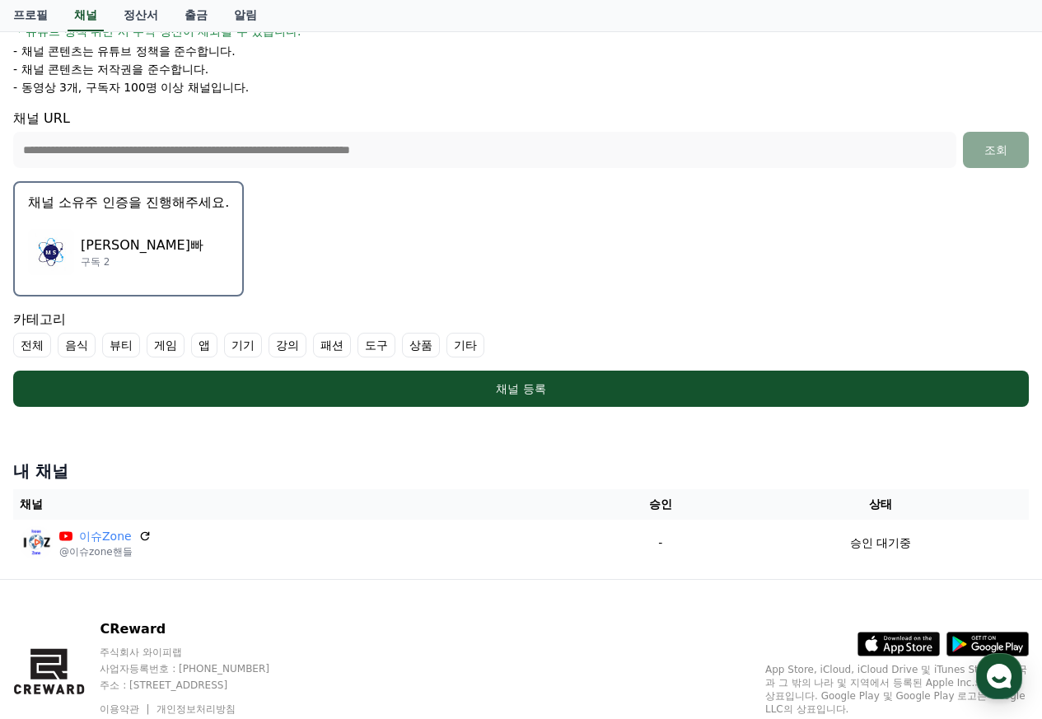
click at [59, 245] on img "button" at bounding box center [51, 252] width 46 height 46
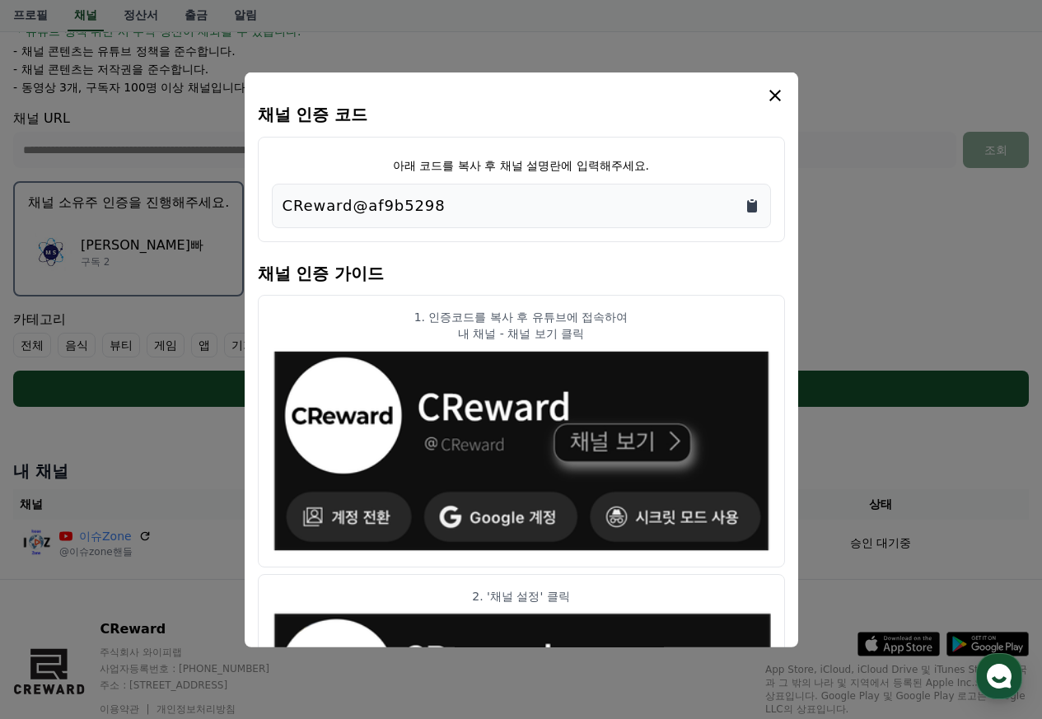
click at [751, 202] on icon "Copy to clipboard" at bounding box center [752, 205] width 16 height 16
click at [464, 76] on div "채널 인증 코드 아래 코드를 복사 후 채널 설명란에 입력해주세요. CReward@af9b5298 채널 인증 가이드 1. 인증코드를 복사 후 유…" at bounding box center [521, 359] width 553 height 575
click at [777, 95] on icon "modal" at bounding box center [775, 95] width 20 height 20
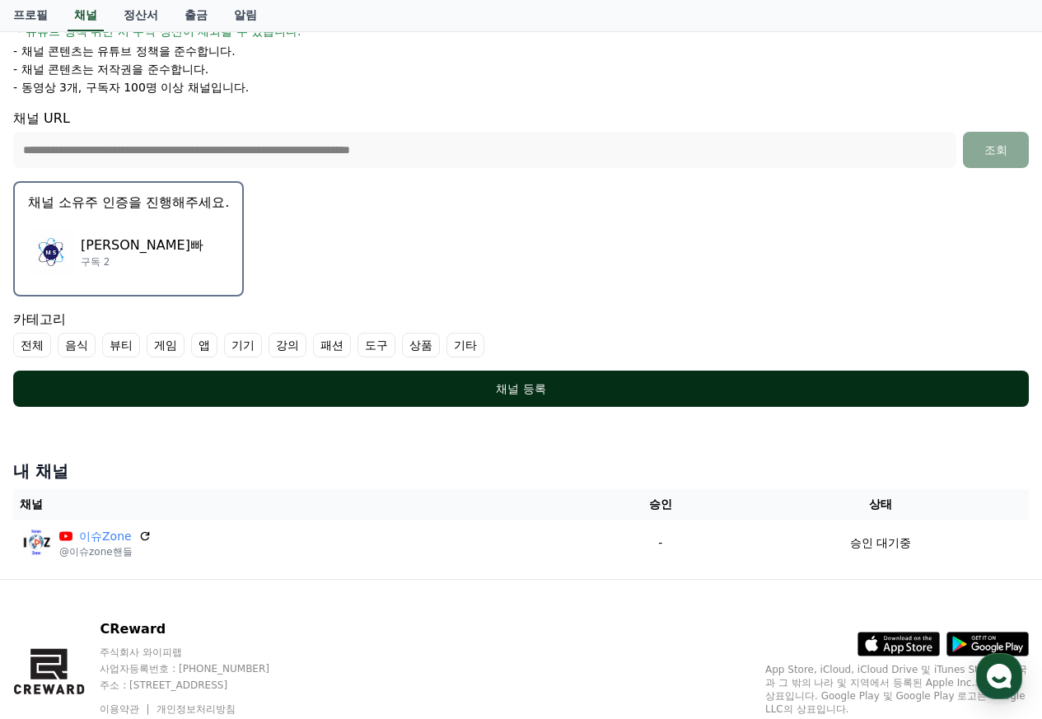
click at [555, 394] on div "채널 등록" at bounding box center [521, 388] width 950 height 16
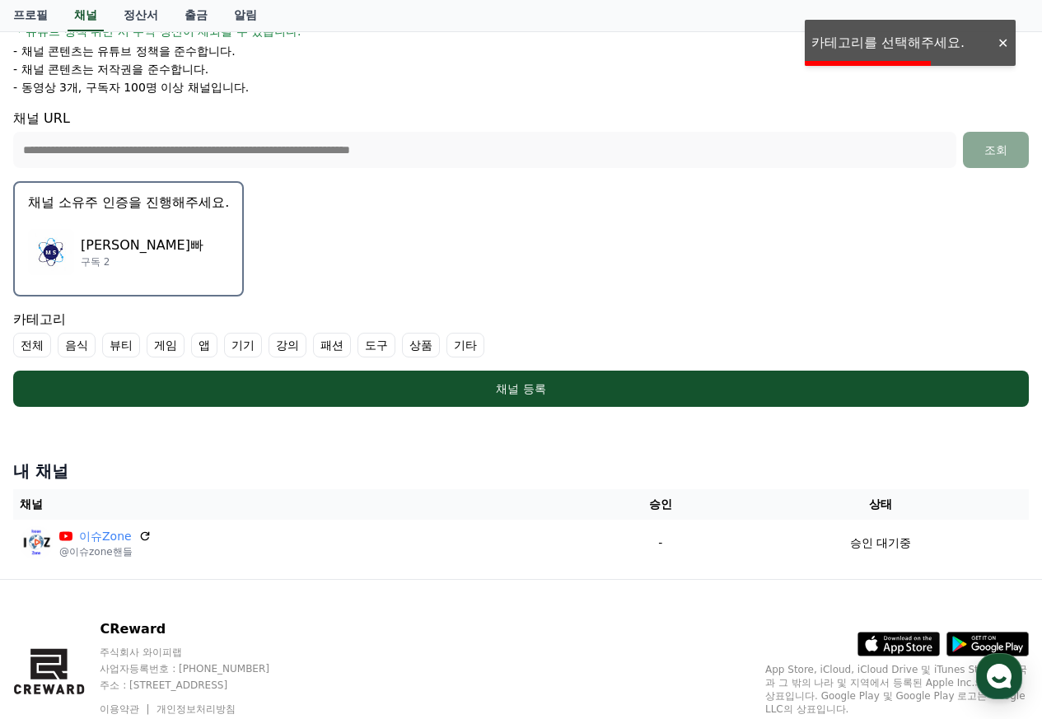
click at [470, 347] on label "기타" at bounding box center [465, 345] width 38 height 25
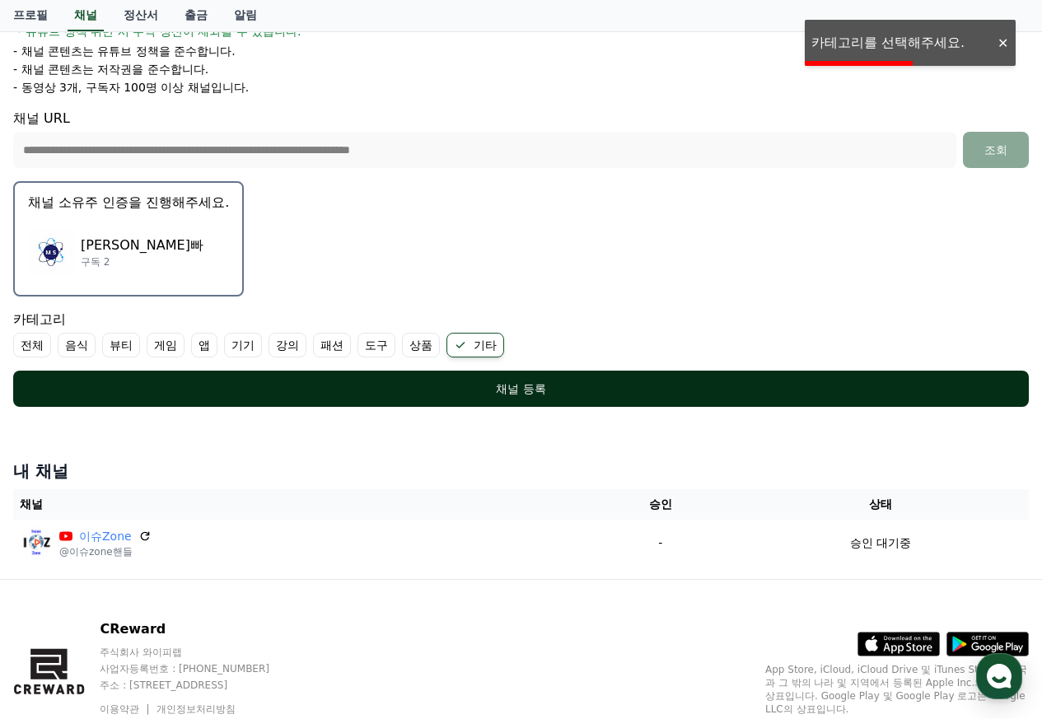
click at [484, 380] on div "채널 등록" at bounding box center [521, 388] width 950 height 16
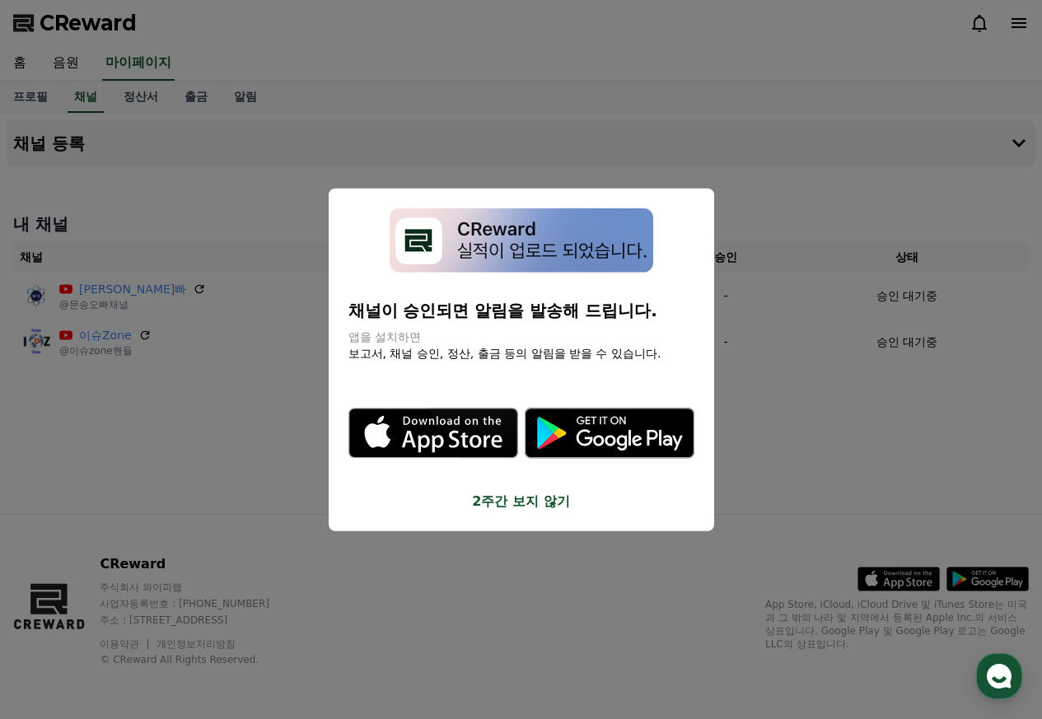
click at [749, 186] on button "close modal" at bounding box center [521, 359] width 1042 height 719
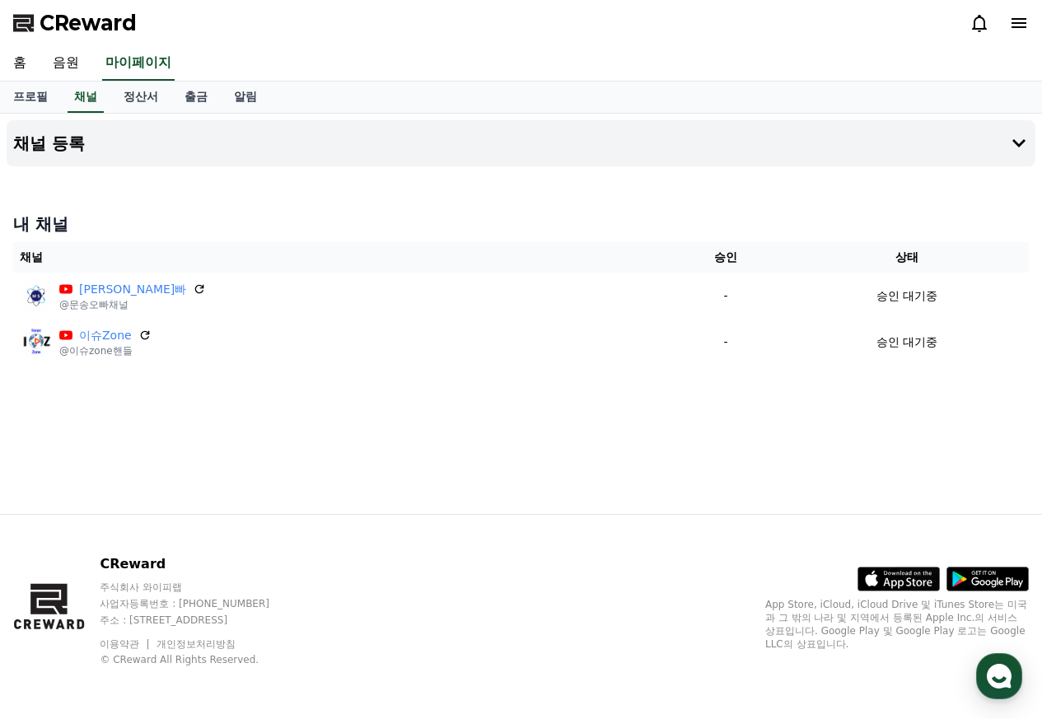
click at [110, 22] on span "CReward" at bounding box center [88, 23] width 97 height 26
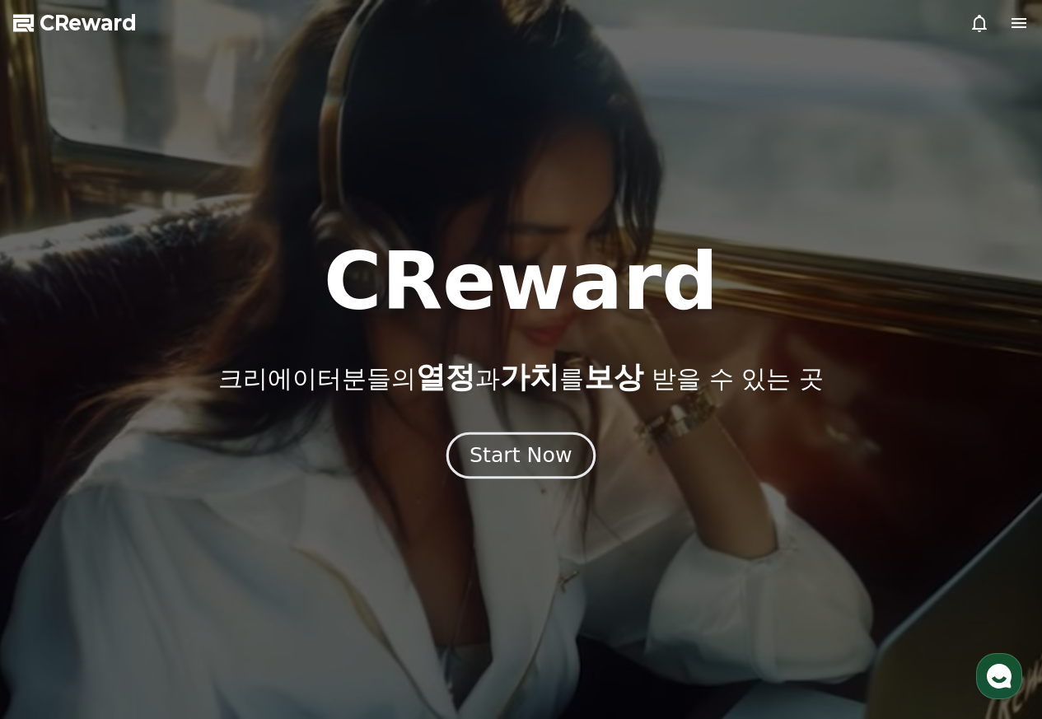
click at [519, 448] on div "Start Now" at bounding box center [520, 455] width 102 height 28
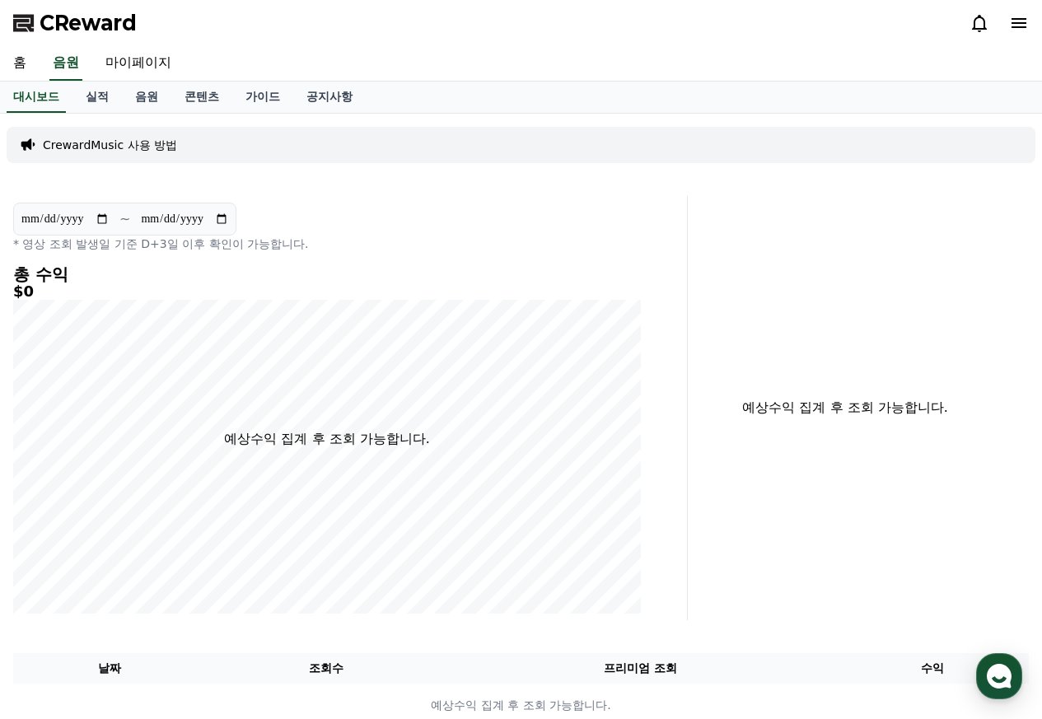
click at [497, 68] on div "홈 음원 마이페이지" at bounding box center [521, 63] width 1042 height 35
click at [982, 64] on div "홈 음원 마이페이지" at bounding box center [521, 63] width 1042 height 35
click at [100, 20] on span "CReward" at bounding box center [88, 23] width 97 height 26
